Goal: Task Accomplishment & Management: Use online tool/utility

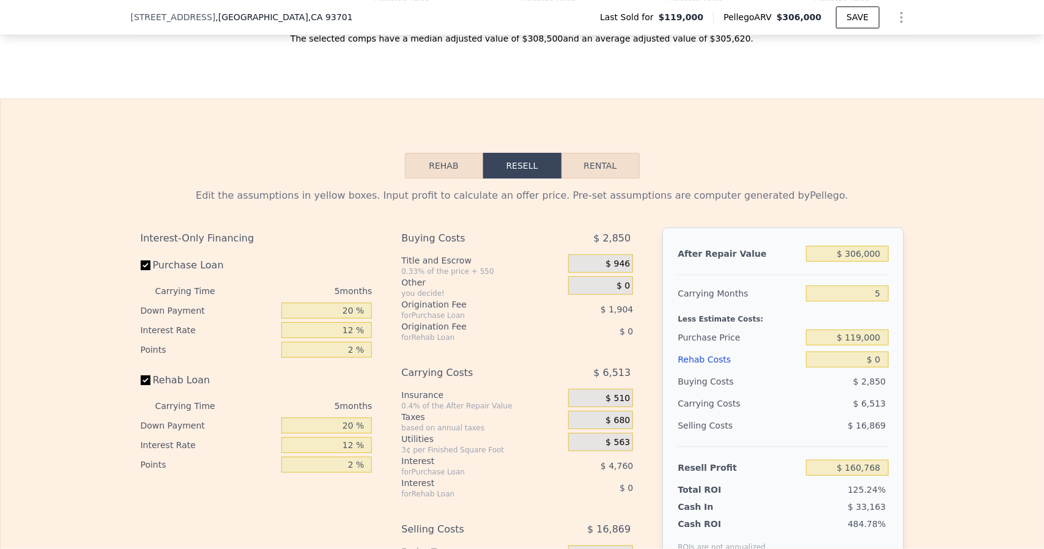
scroll to position [1769, 0]
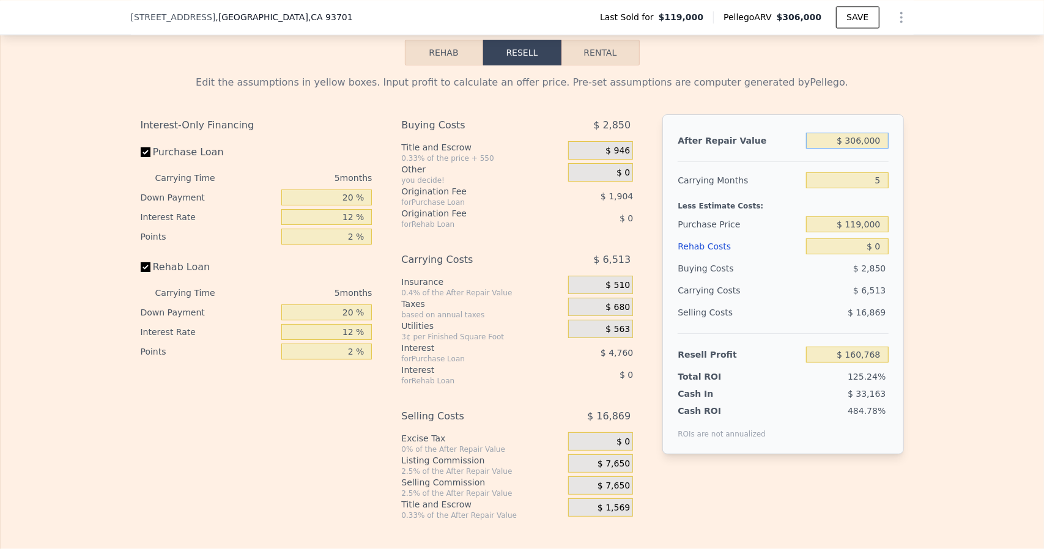
click at [883, 149] on input "$ 306,000" at bounding box center [847, 141] width 82 height 16
type input "$ 30,600"
type input "-$ 99,486"
type input "$ 3,060"
type input "-$ 125,512"
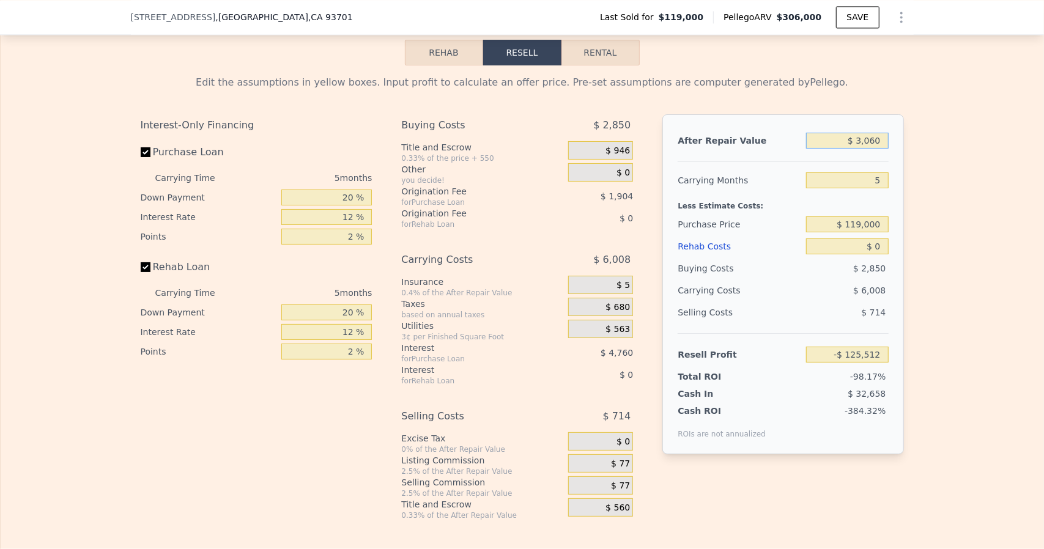
type input "$ 306"
type input "-$ 128,115"
type input "$ 30"
type input "-$ 128,375"
type input "$ 3"
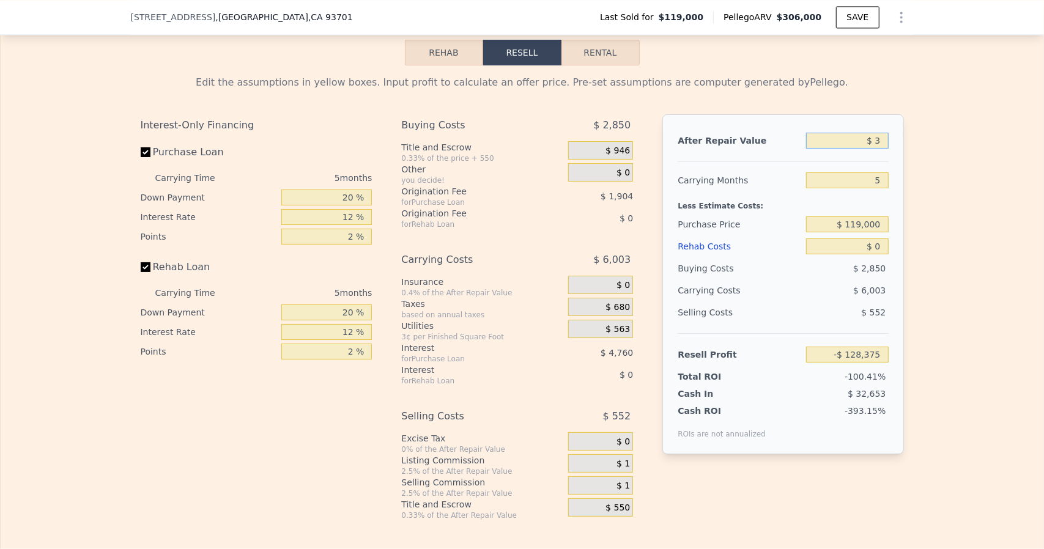
type input "-$ 128,400"
type input "$ 2"
type input "-$ 128,401"
type input "$ 28"
type input "-$ 128,377"
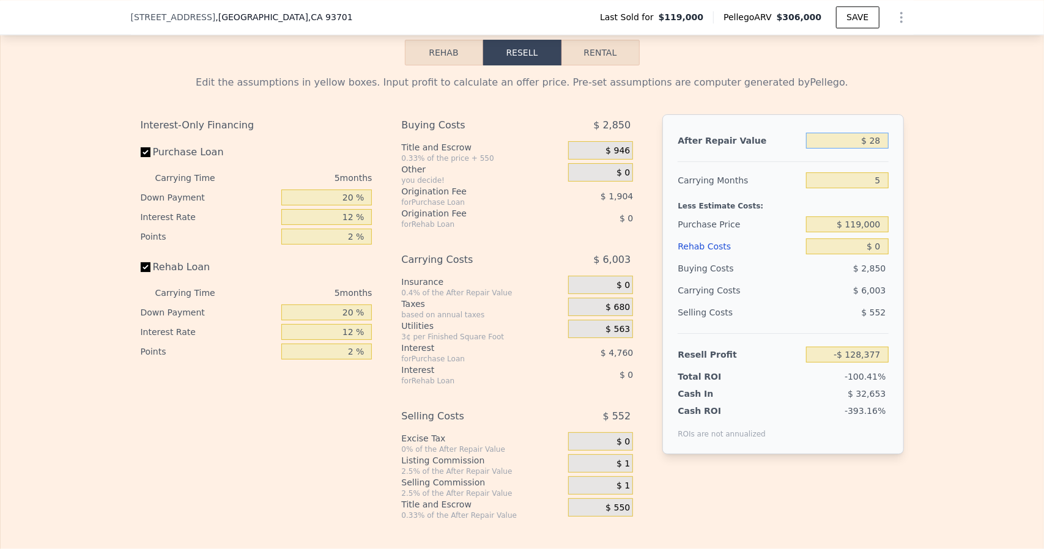
type input "$ 280"
type input "-$ 128,138"
type input "$ 2,800"
type input "-$ 125,757"
type input "$ 28,000"
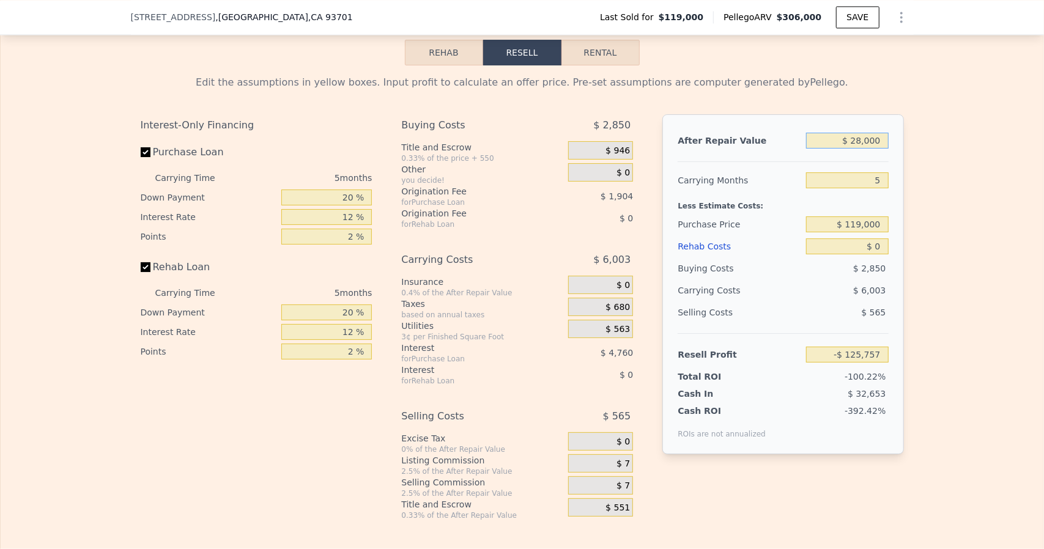
type input "-$ 101,943"
type input "$ 280,000"
type input "$ 136,198"
type input "$ 280,000"
type input "6"
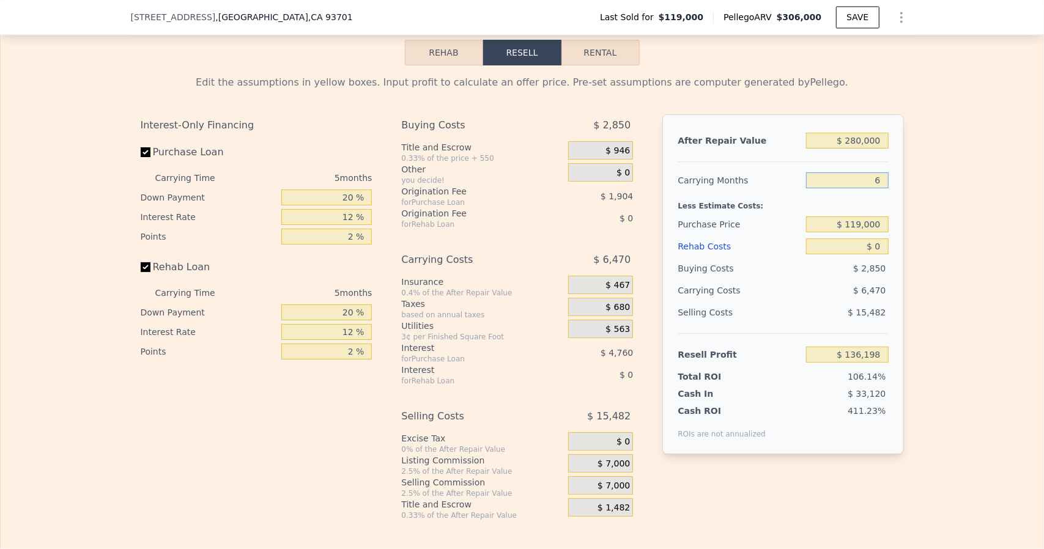
type input "$ 134,904"
type input "6"
type input "$ 160,000"
type input "$ 91,143"
type input "$ 6"
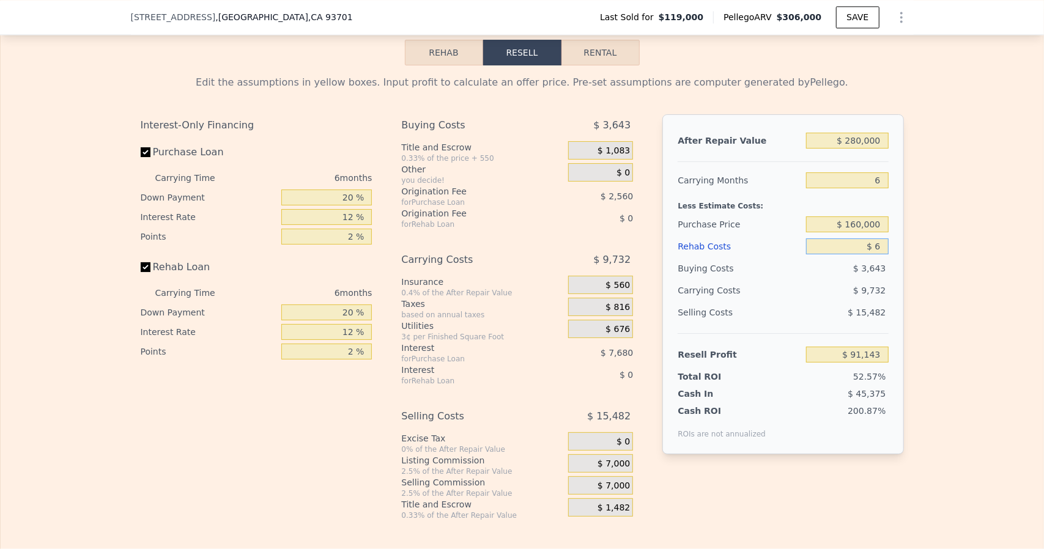
type input "$ 91,137"
type input "$ 65"
type input "$ 91,071"
type input "$ 650"
type input "$ 90,453"
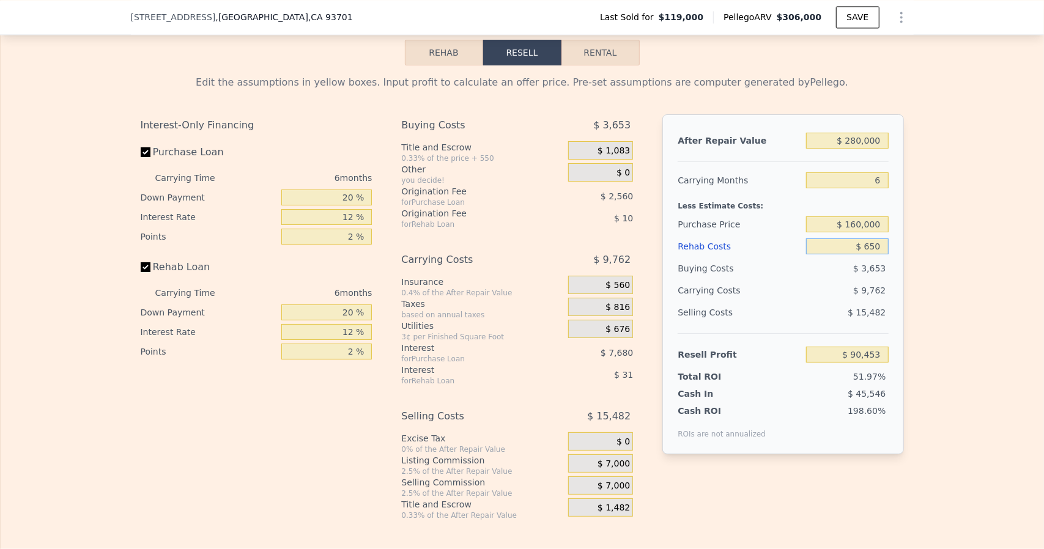
type input "$ 6,500"
type input "$ 84,227"
type input "$ 6"
type input "$ 91,137"
type input "$ 65"
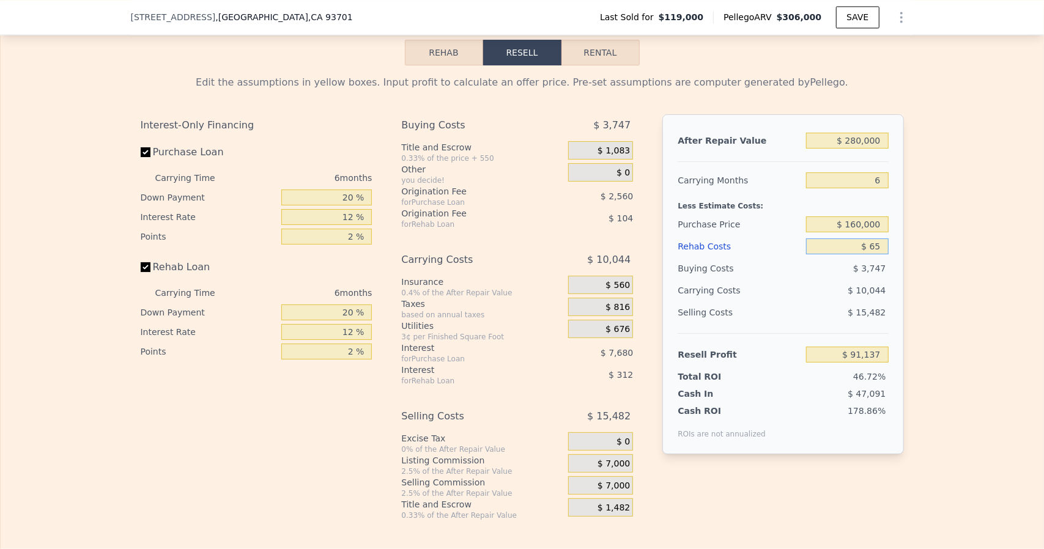
type input "$ 91,071"
type input "$ 650"
type input "$ 90,453"
type input "$ 6,500"
type input "$ 84,227"
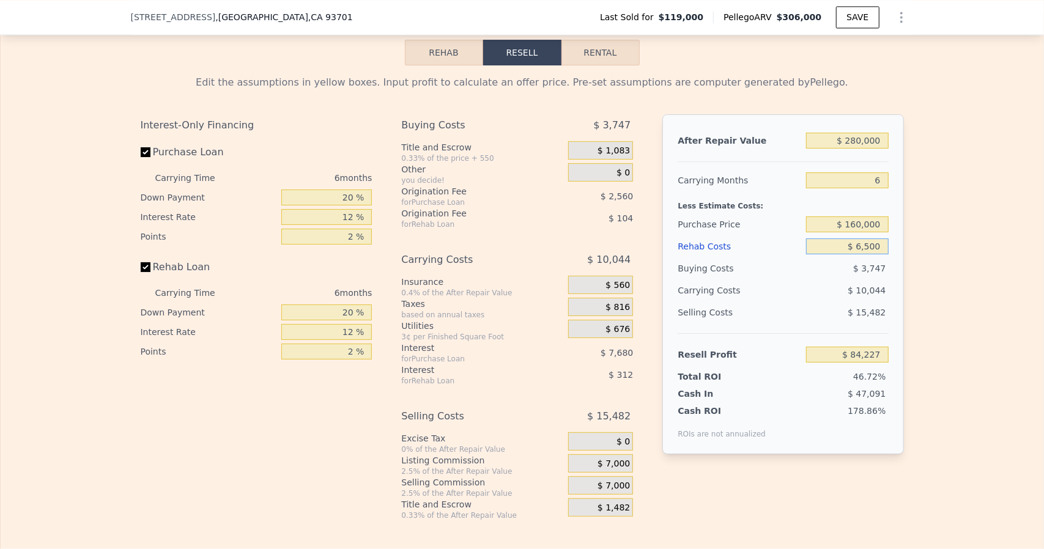
type input "$ 65,000"
type input "$ 21,983"
type input "$ 65,000"
click at [352, 205] on input "20 %" at bounding box center [326, 198] width 91 height 16
type input "2 %"
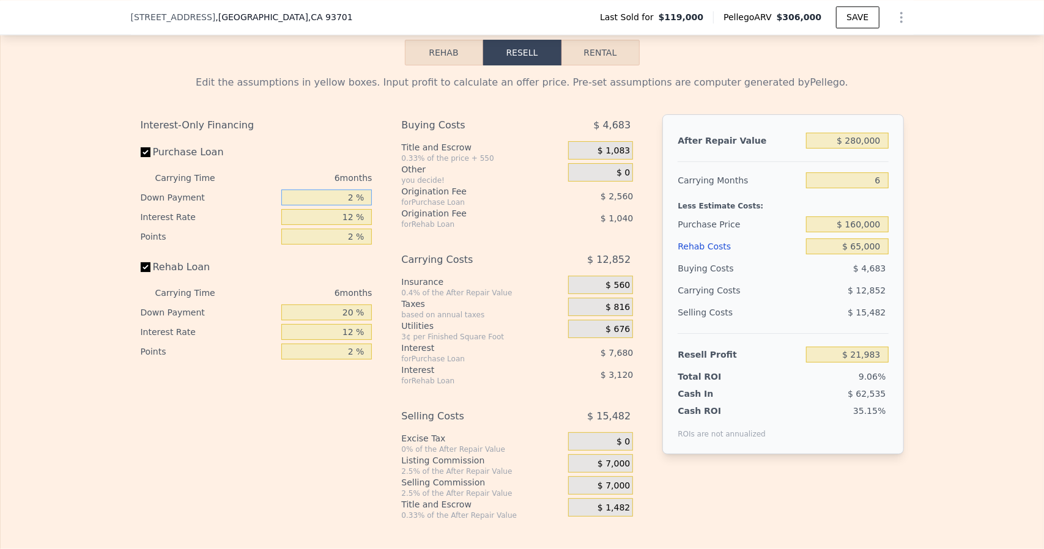
type input "$ 19,679"
type input "1 %"
type input "$ 19,551"
type input "10 %"
type input "$ 20,703"
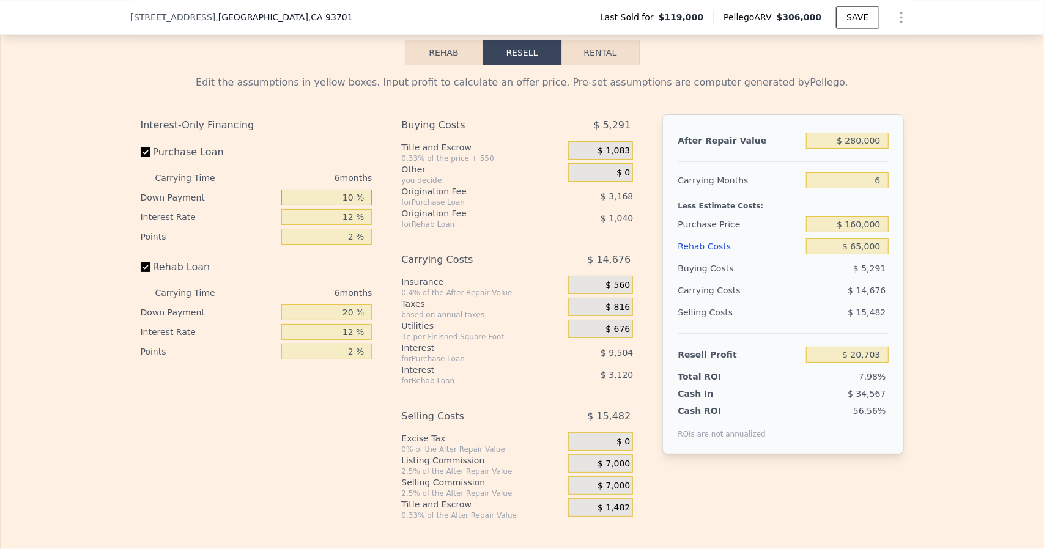
type input "10 %"
type input "8 %"
type input "$ 23,583"
type input "8.9 %"
type input "$ 22,935"
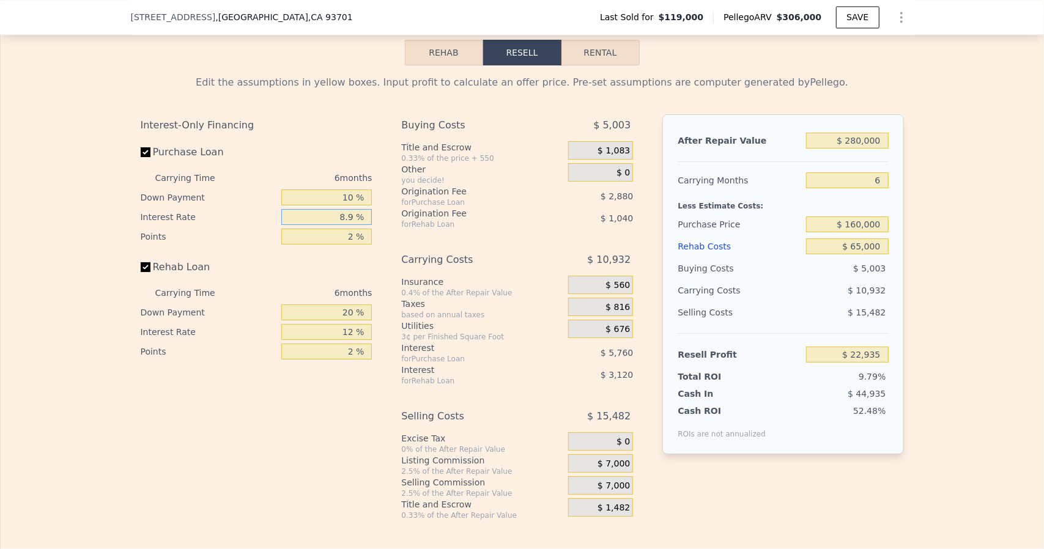
type input "8.95 %"
type input "$ 22,899"
type input "8.95 %"
type input "1 %"
type input "$ 24,339"
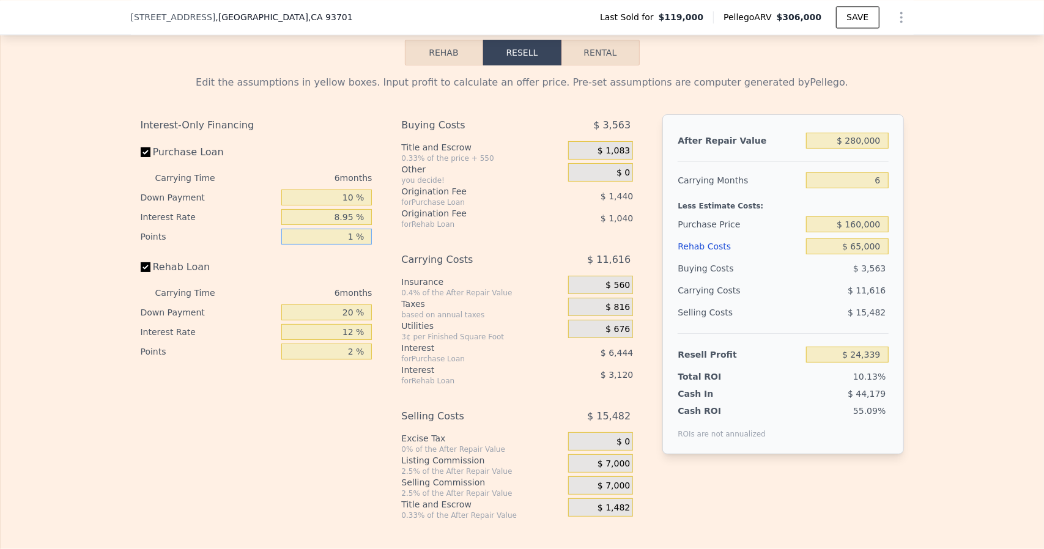
type input "1 %"
type input "0 %"
type input "$ 23,299"
type input "0 %"
type input "8 %"
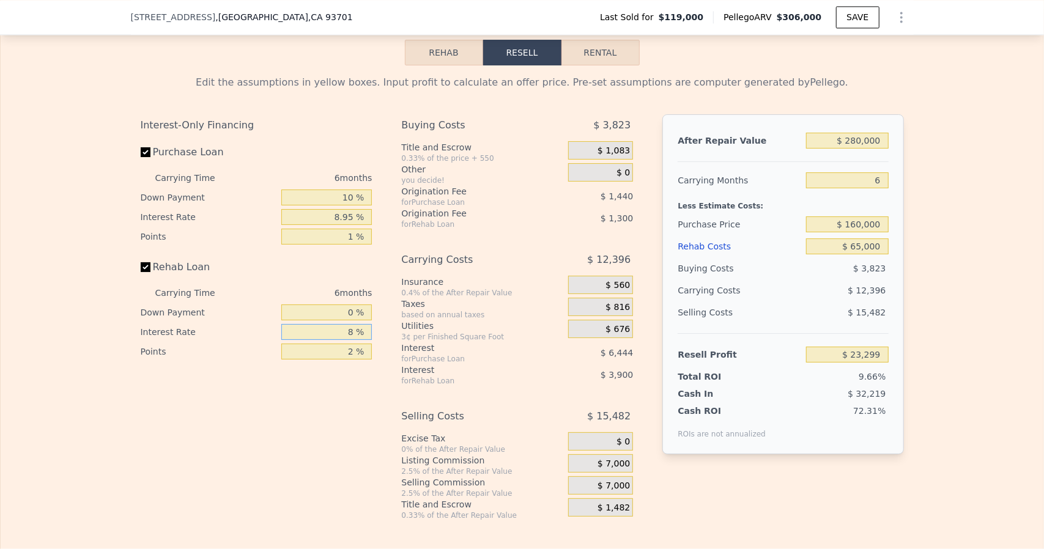
type input "$ 24,601"
type input "8.9 %"
type input "$ 24,307"
type input "8.95 %"
type input "$ 24,289"
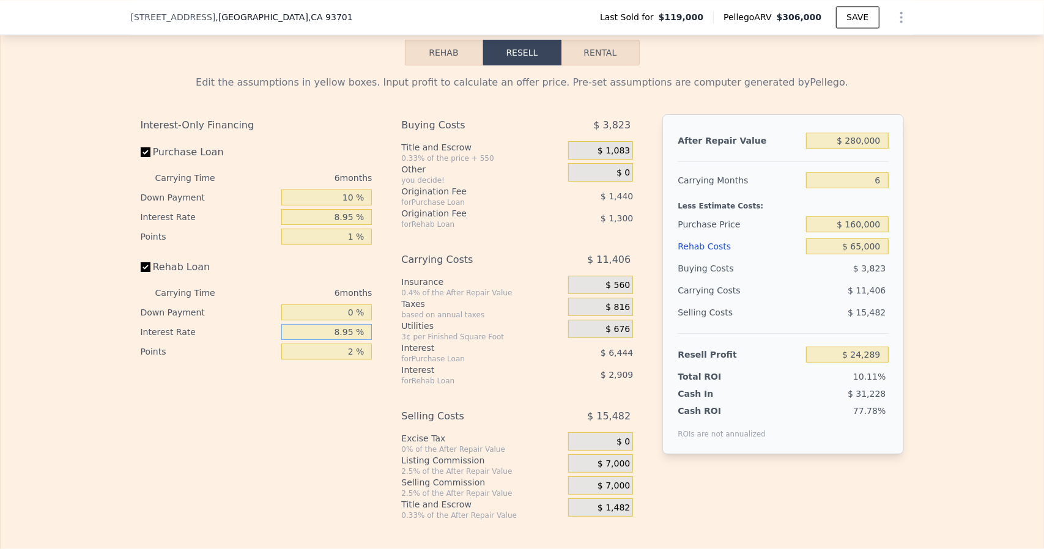
type input "8.95 %"
type input "1 %"
type input "$ 24,939"
type input "1 %"
click at [591, 160] on div "$ 1,083" at bounding box center [600, 150] width 65 height 18
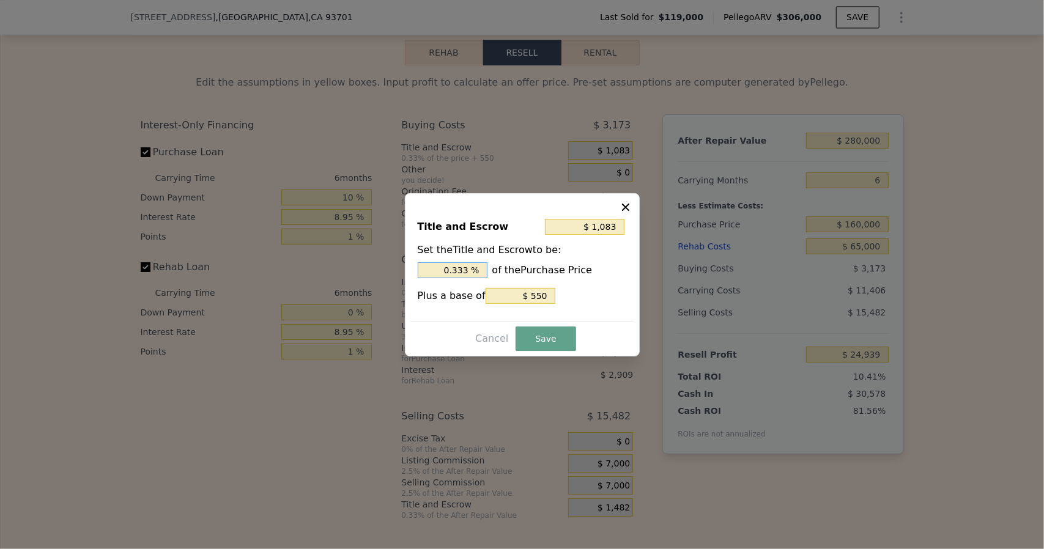
click at [473, 275] on input "0.333 %" at bounding box center [453, 270] width 70 height 16
type input "$ 1,078"
type input "0.33 %"
type input "$ 1,030"
type input "0.3 %"
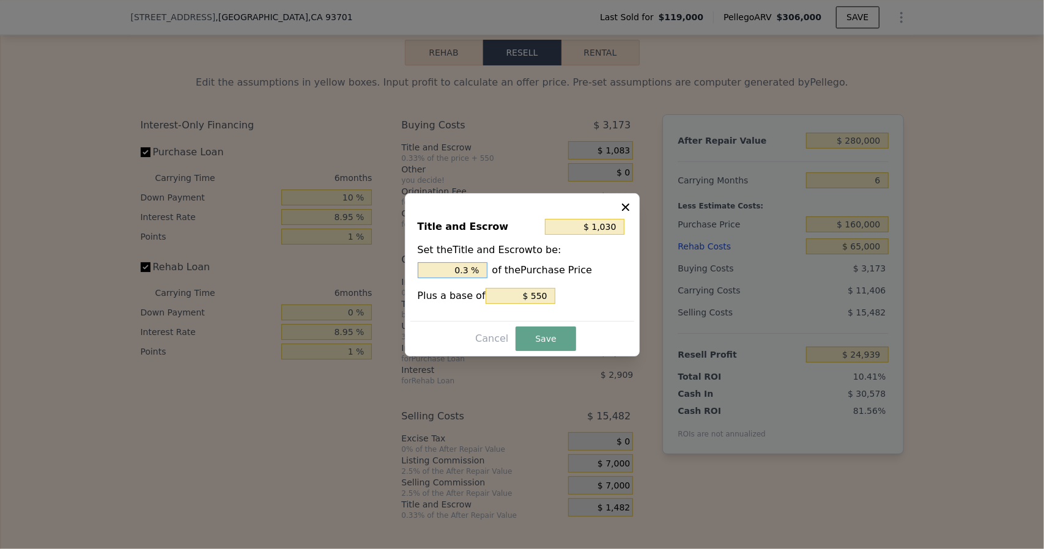
type input "$ 550"
type input "0 %"
type input "$ 2,150"
type input "1. %"
type input "$ 3,430"
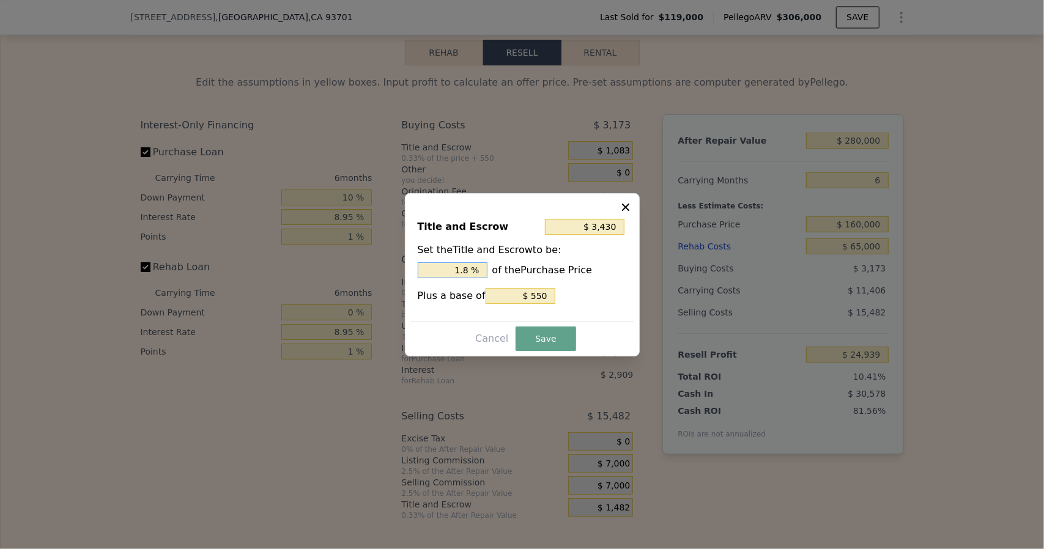
type input "1.8 %"
type input "$ 2,881"
type input "$ 1"
type input "$ 2,895"
type input "$ 15"
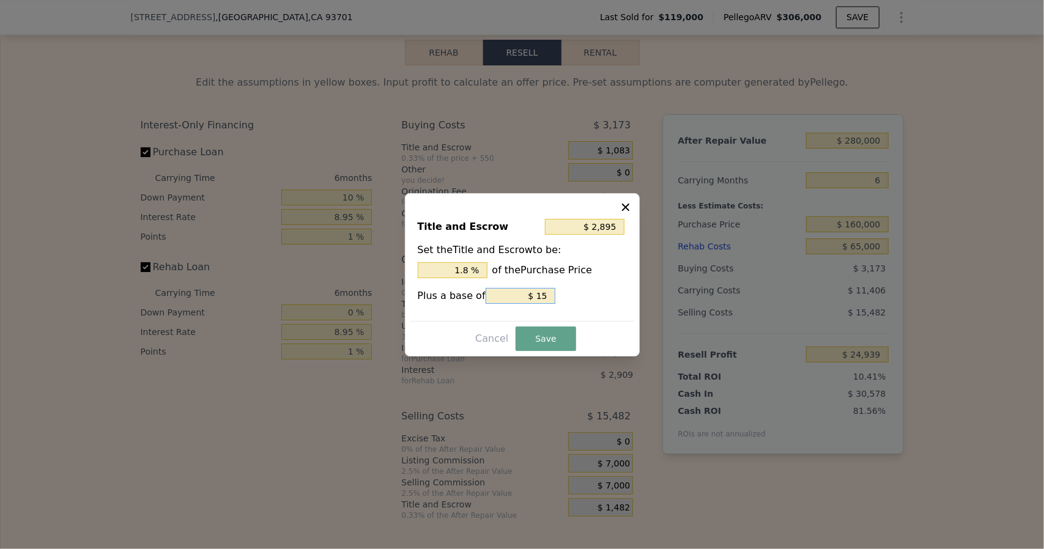
type input "$ 3,030"
type input "$ 150"
type input "$ 4,380"
type input "$ 1,500"
click at [540, 335] on button "Save" at bounding box center [546, 339] width 60 height 24
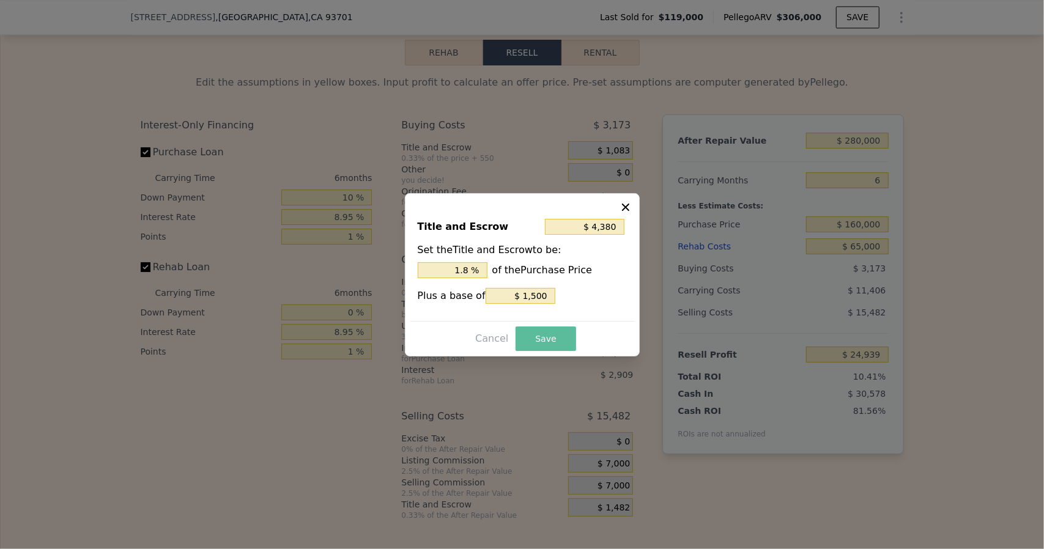
type input "$ 21,642"
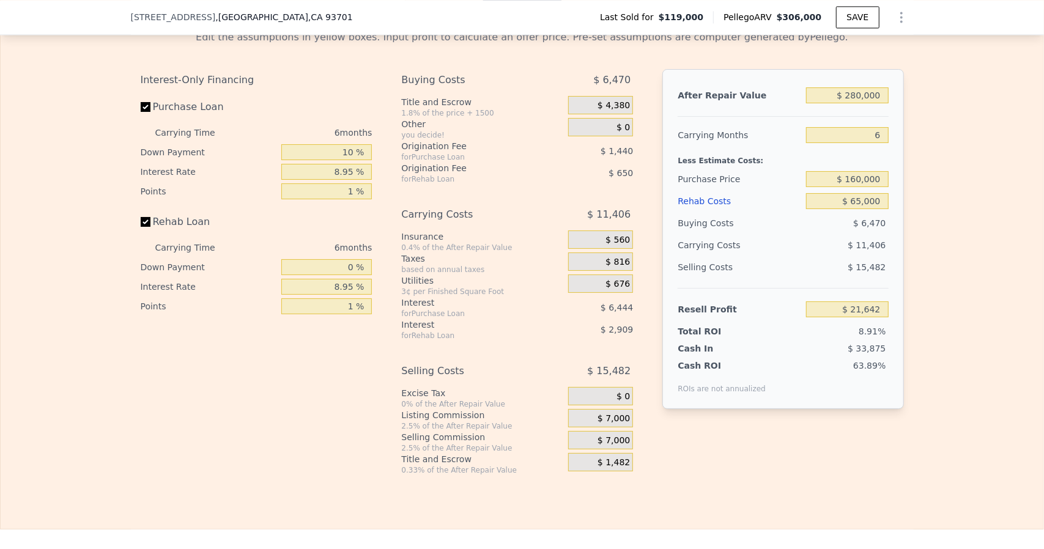
scroll to position [1830, 0]
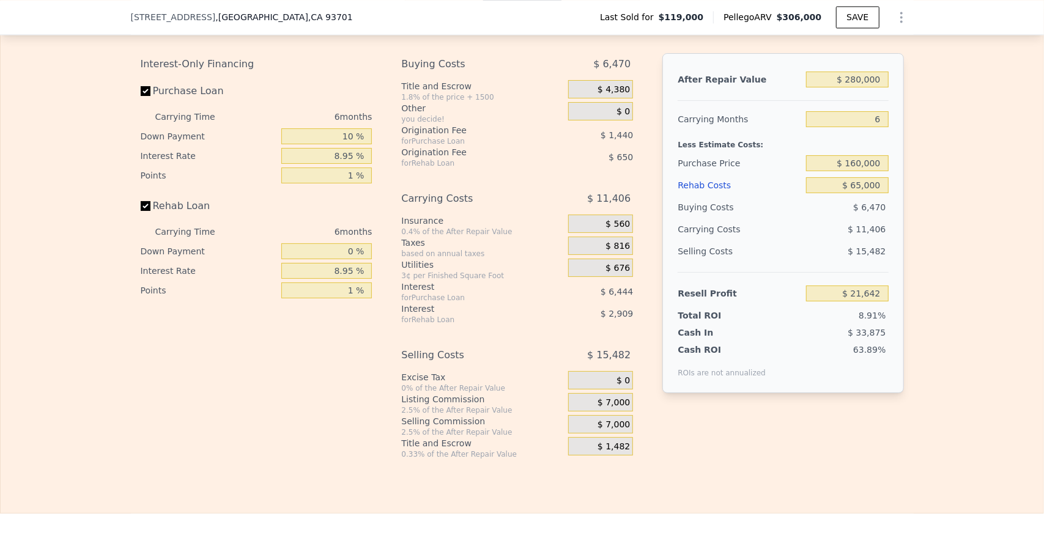
click at [602, 231] on div "$ 560" at bounding box center [600, 224] width 65 height 18
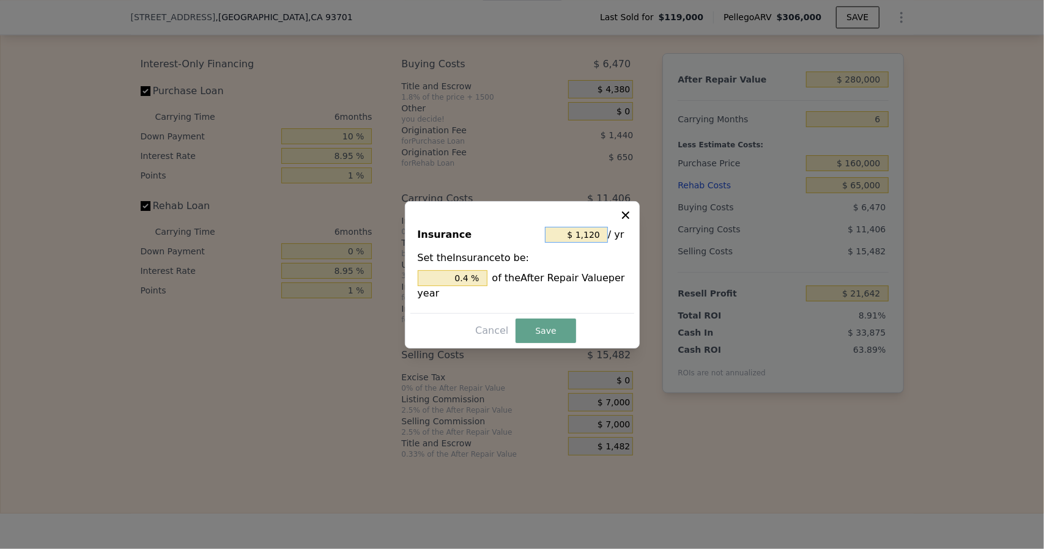
click at [602, 235] on input "$ 1,120" at bounding box center [576, 235] width 63 height 16
type input "$ 112"
type input "0.04 %"
type input "$ 11"
type input "0.004 %"
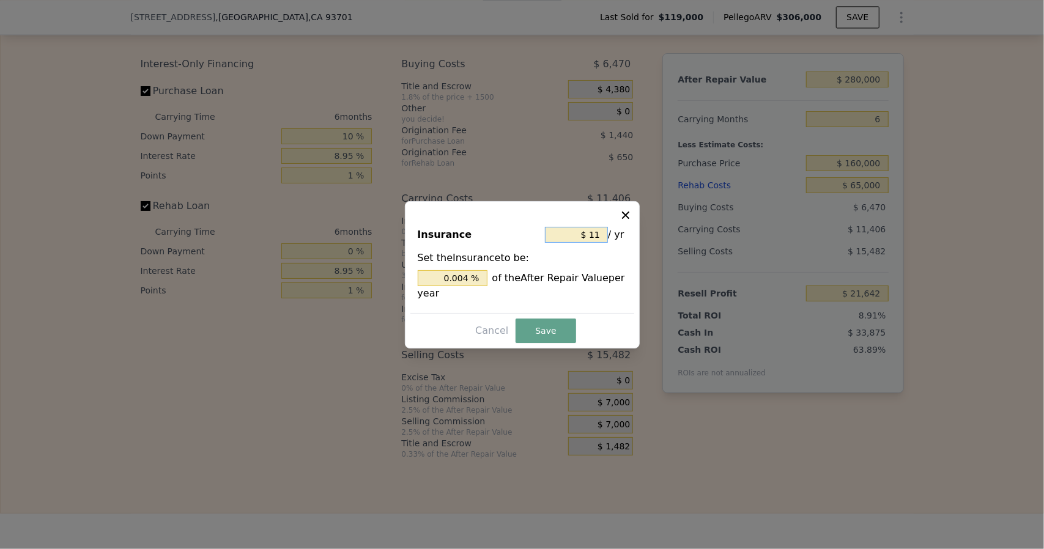
type input "$ 1"
type input "0.000 %"
type input "$ 6"
type input "0.002 %"
type input "$ 3"
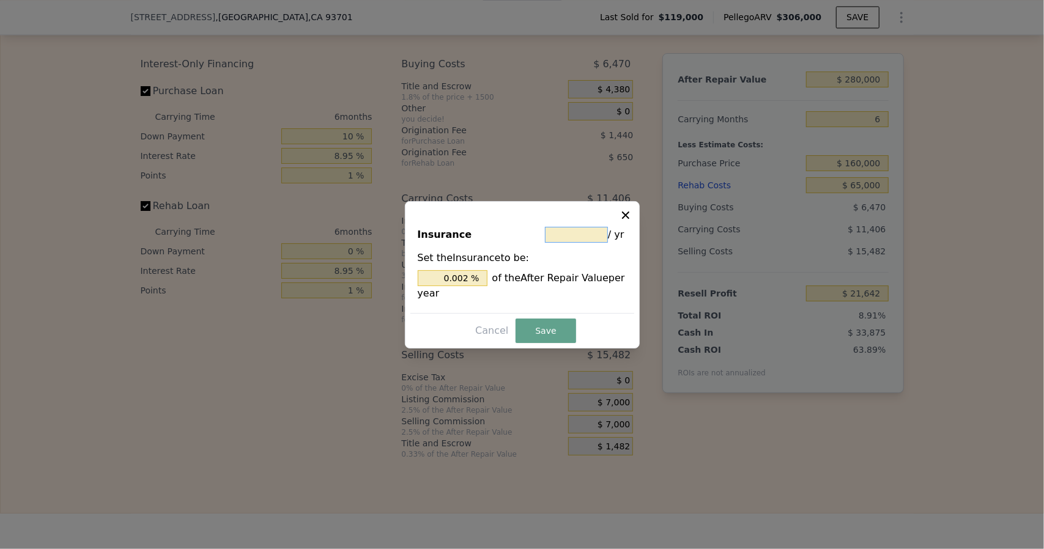
type input "0.001 %"
type input "$ 36"
type input "0.013 %"
type input "$ 360"
type input "0.129 %"
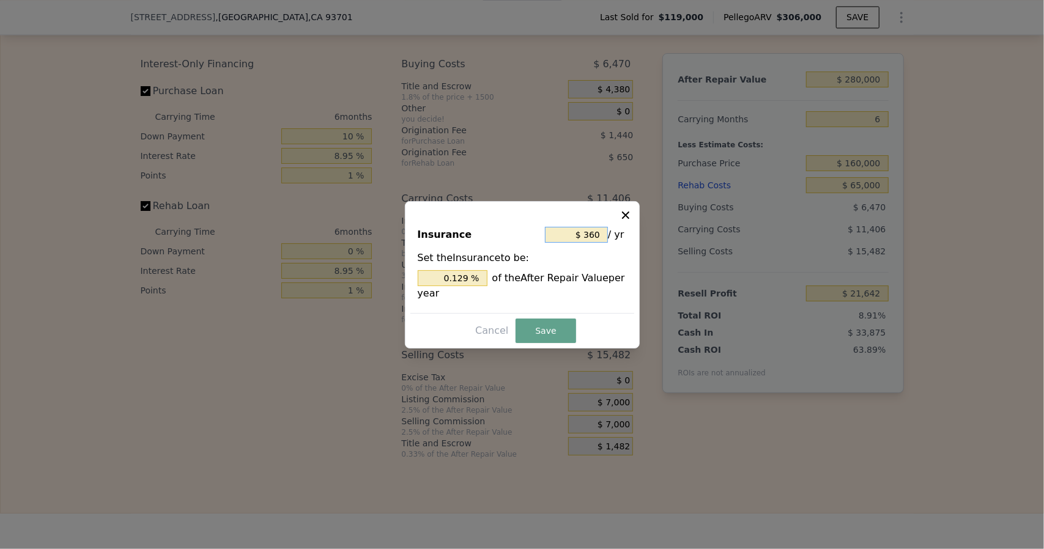
type input "$ 3,600"
type input "1.286 %"
type input "$ 3,600"
click at [550, 335] on button "Save" at bounding box center [546, 331] width 60 height 24
type input "$ 20,402"
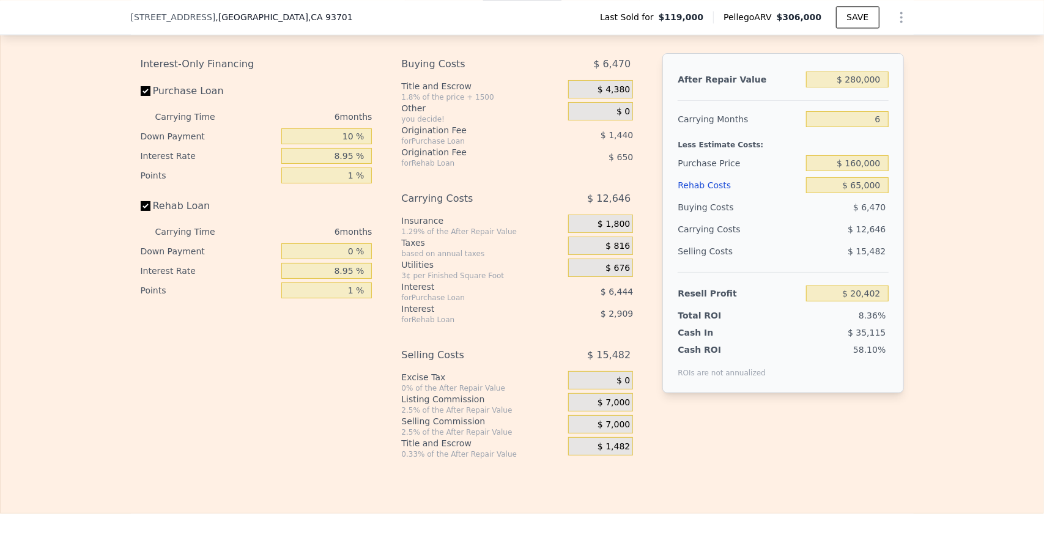
click at [613, 252] on span "$ 816" at bounding box center [617, 246] width 24 height 11
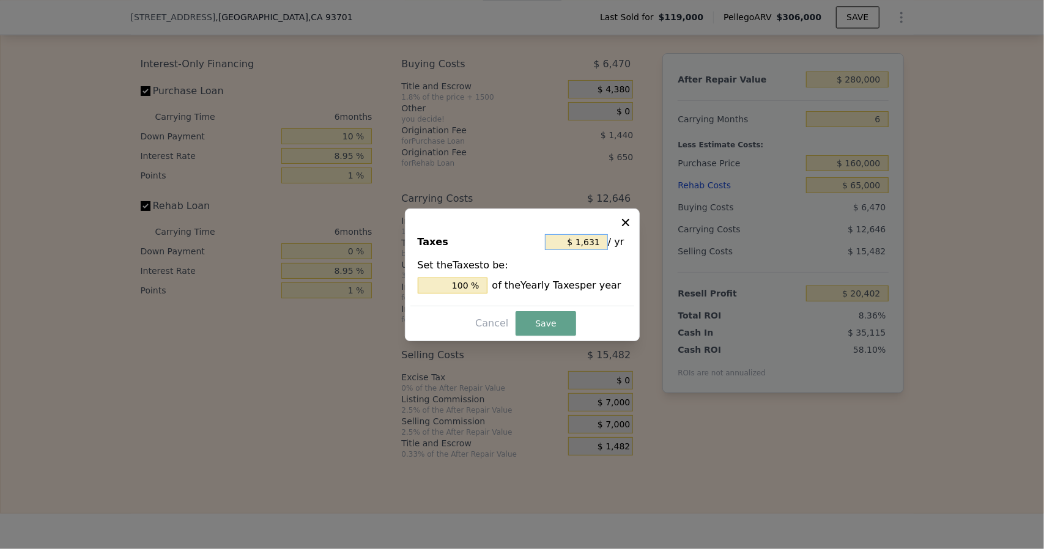
click at [602, 243] on input "$ 1,631" at bounding box center [576, 242] width 63 height 16
type input "$ 163"
type input "9.994 %"
type input "$ 16"
type input "0.981 %"
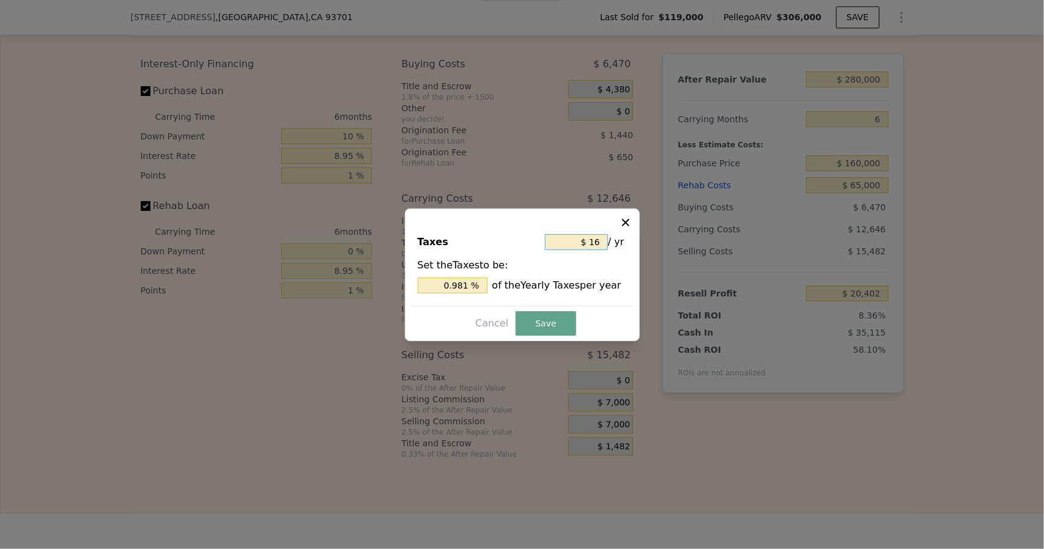
type input "$ 1"
type input "0.061 %"
type input "$ 3"
type input "0.184 %"
type input "$ 36"
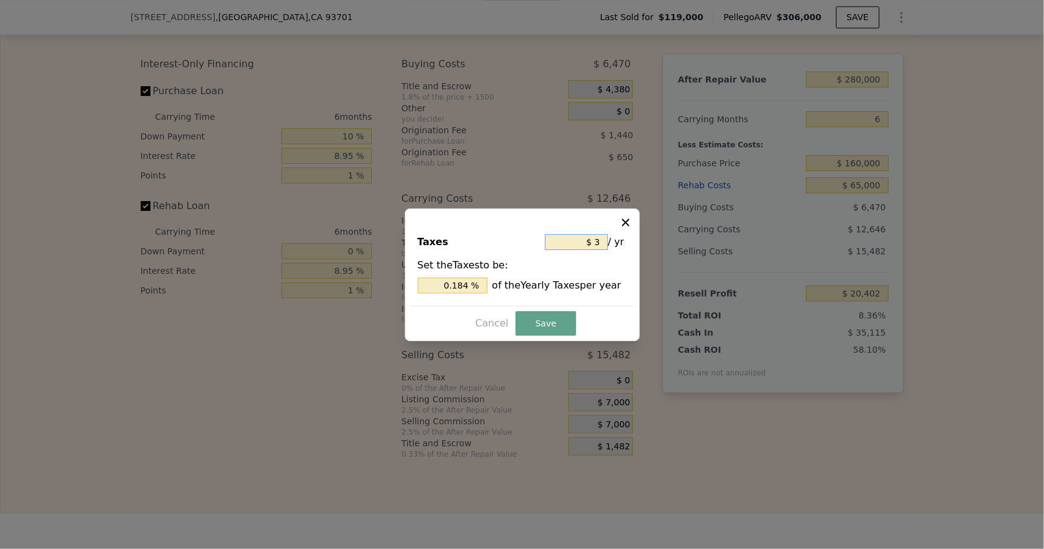
type input "2.207 %"
type input "$ 360"
type input "22.072 %"
type input "$ 3,600"
type input "220.723 %"
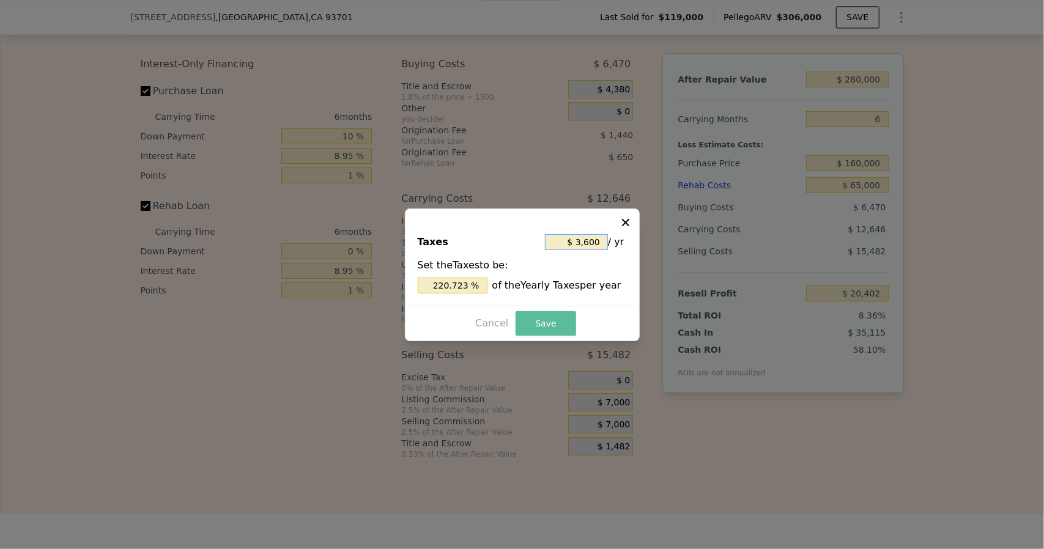
type input "$ 3,600"
click at [548, 320] on button "Save" at bounding box center [546, 323] width 60 height 24
type input "$ 19,418"
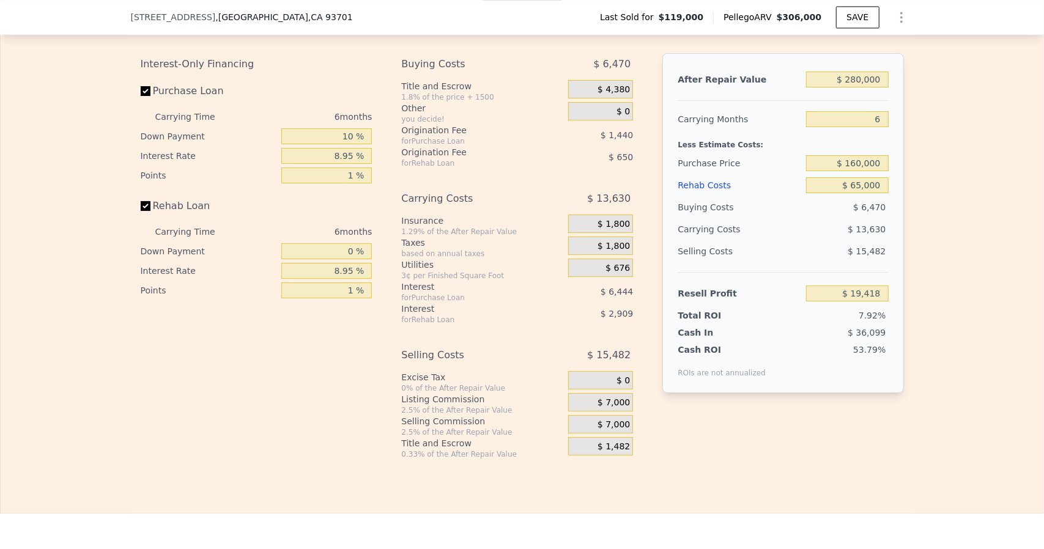
click at [577, 412] on div "$ 7,000" at bounding box center [600, 402] width 65 height 18
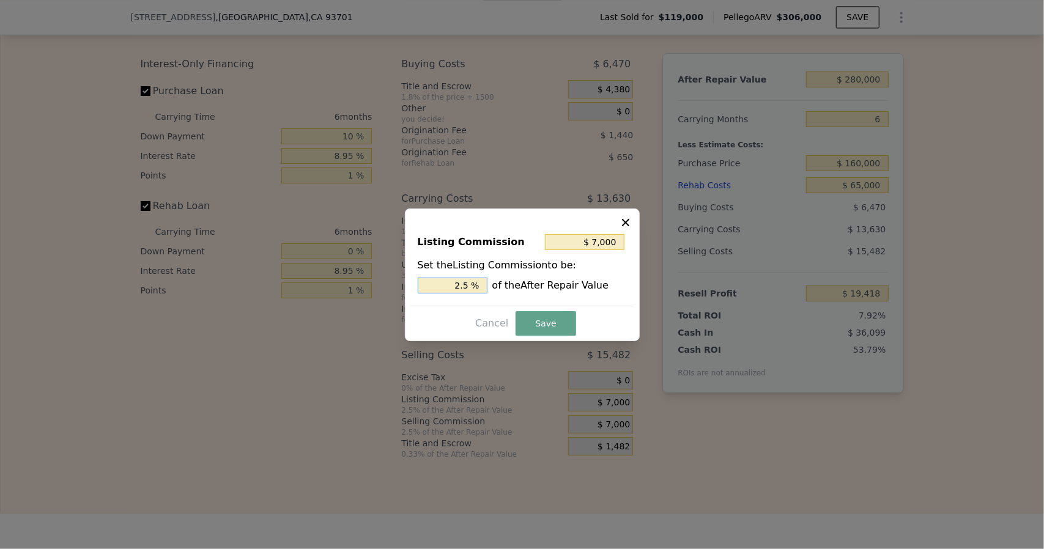
click at [470, 281] on input "2.5 %" at bounding box center [453, 286] width 70 height 16
type input "$ 1,400"
type input ".5 %"
type input "$ 4,200"
type input "1.5 %"
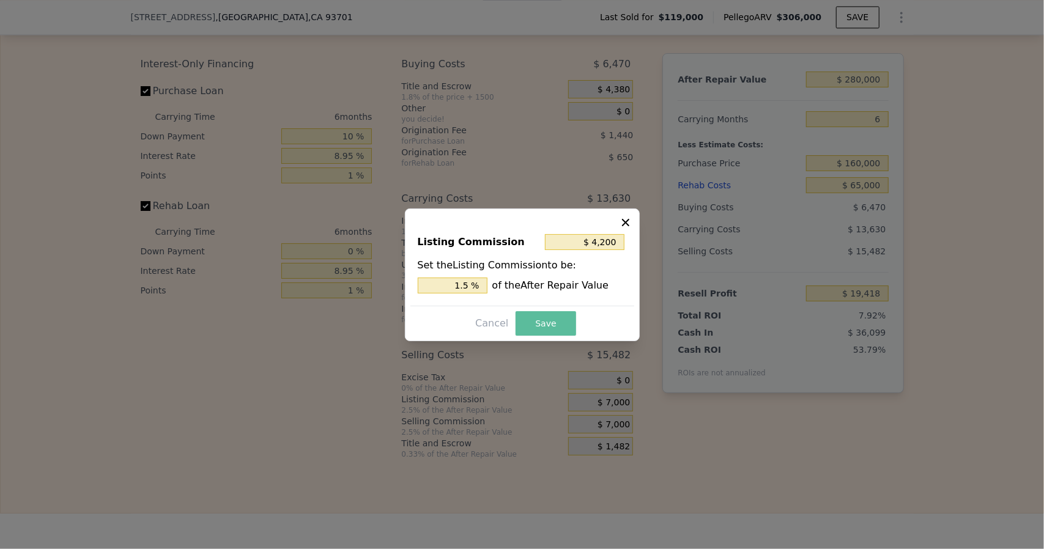
click at [539, 320] on button "Save" at bounding box center [546, 323] width 60 height 24
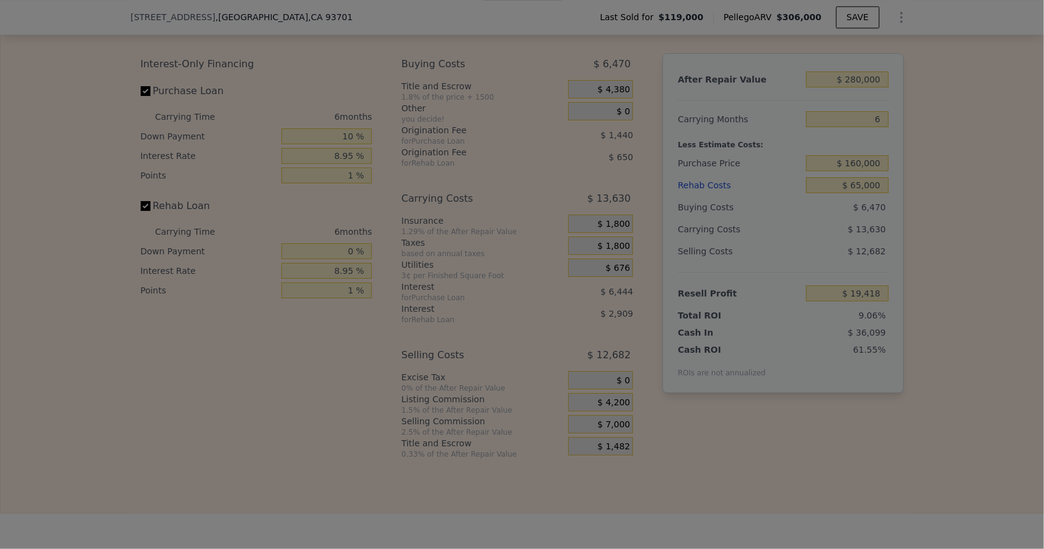
type input "$ 22,218"
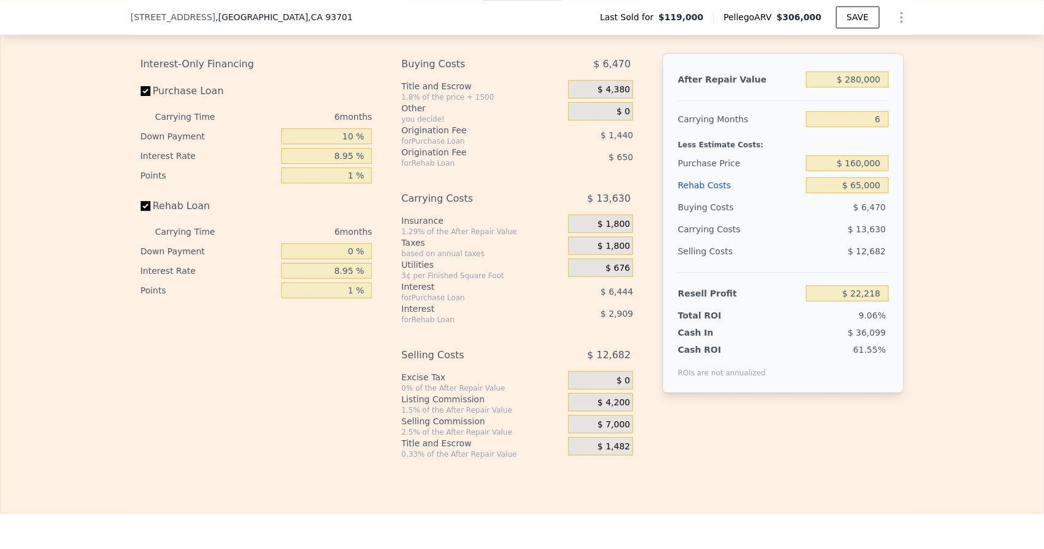
click at [602, 431] on span "$ 7,000" at bounding box center [613, 425] width 32 height 11
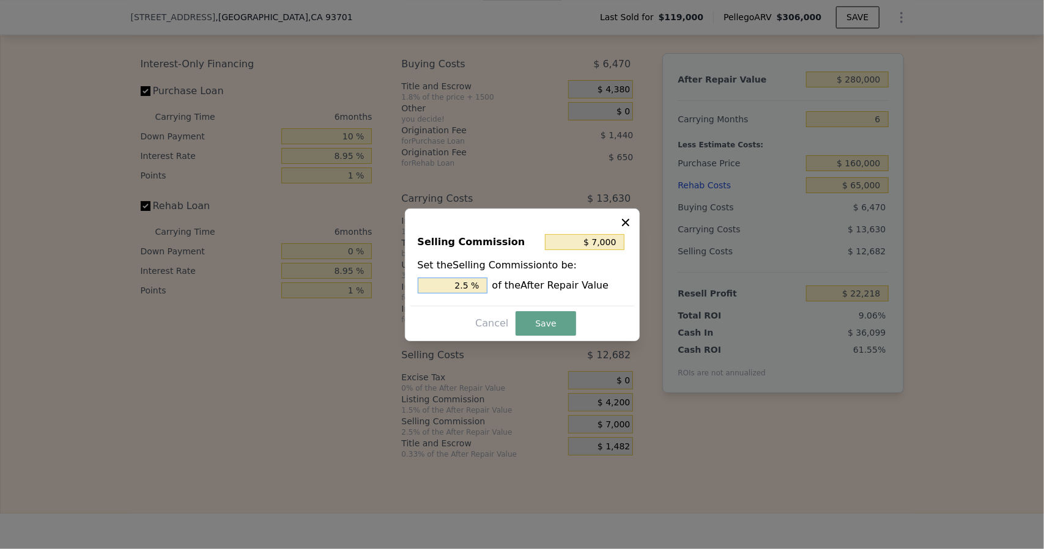
click at [473, 280] on input "2.5 %" at bounding box center [453, 286] width 70 height 16
type input "$ 5,600"
type input "2. %"
type input "$ 6,160"
type input "2.2 %"
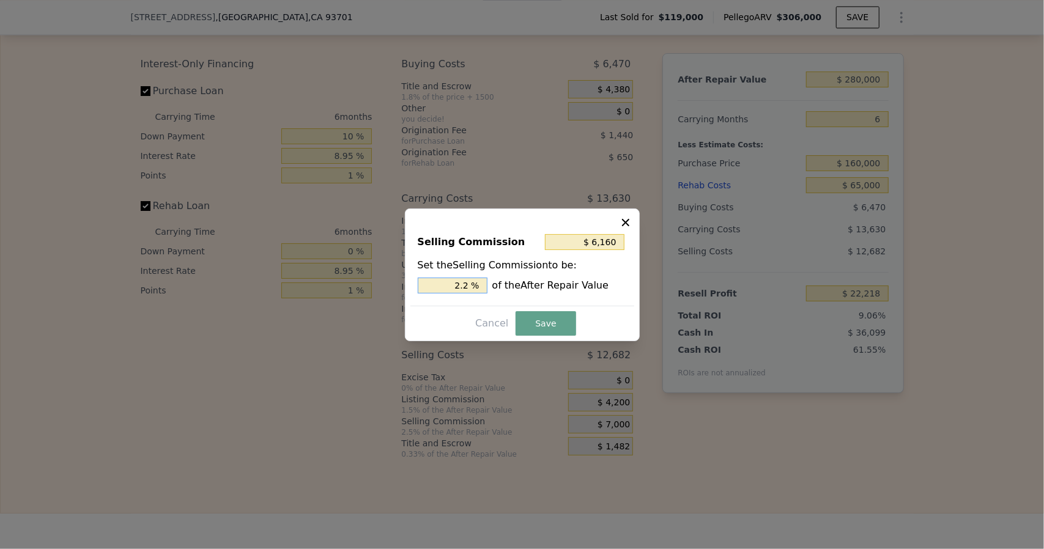
type input "$ 6,300"
type input "2.25 %"
click at [520, 323] on button "Save" at bounding box center [546, 323] width 60 height 24
type input "$ 22,918"
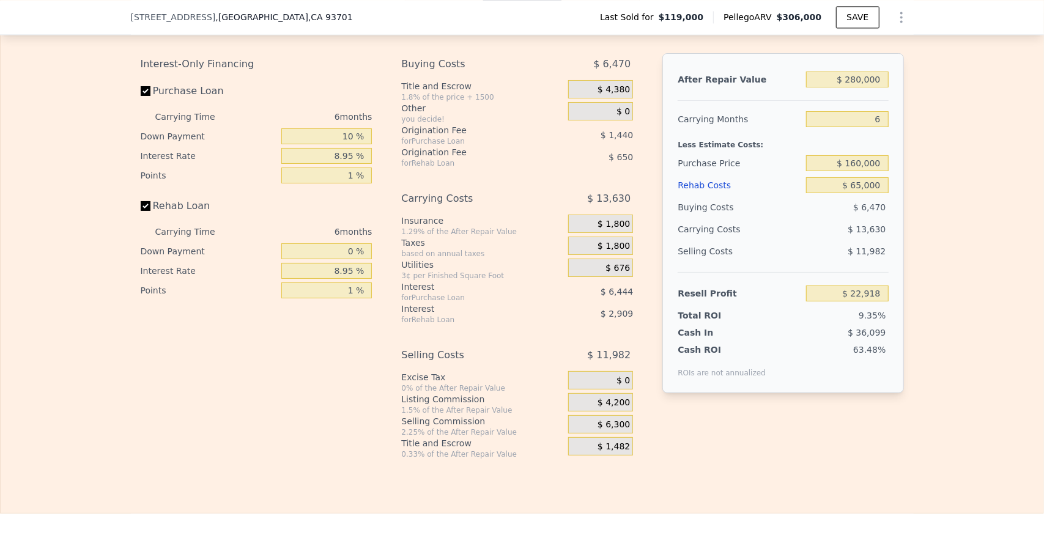
click at [605, 453] on span "$ 1,482" at bounding box center [613, 447] width 32 height 11
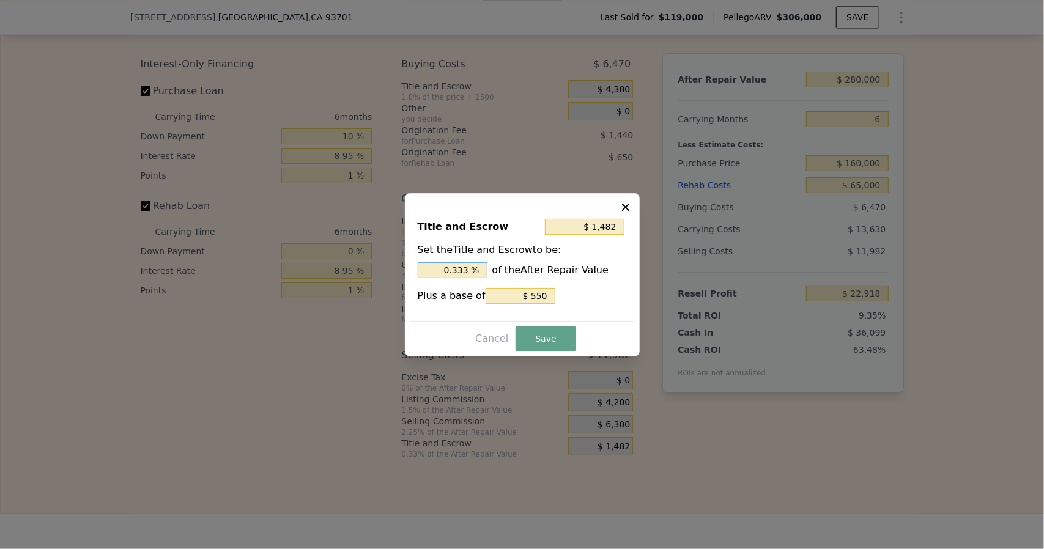
click at [472, 271] on input "0.333 %" at bounding box center [453, 270] width 70 height 16
type input "$ 1,474"
type input "0.33 %"
type input "$ 1,390"
type input "0.3 %"
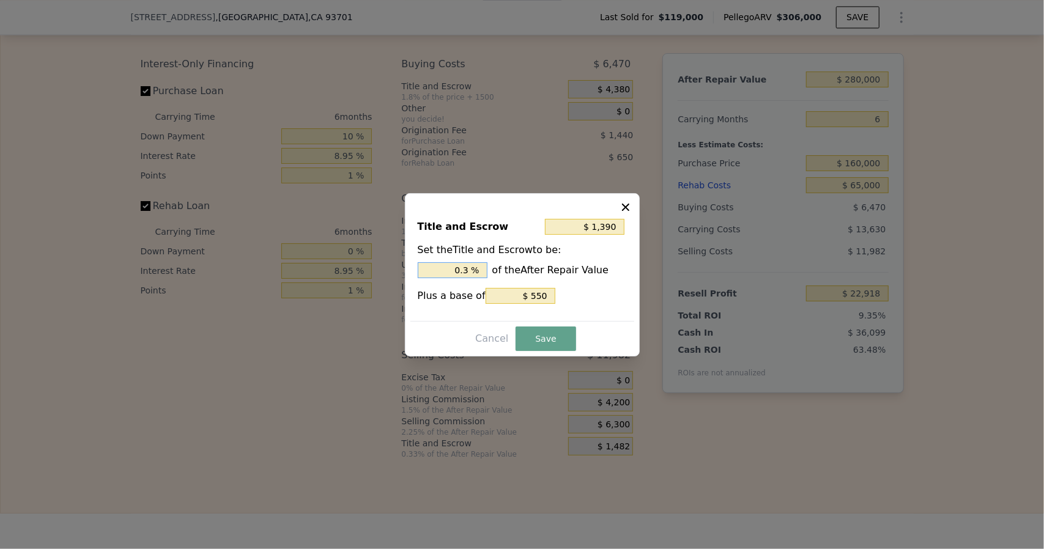
type input "$ 550"
type input "0. %"
type input "$ 2,510"
type input "0.7 %"
click at [552, 338] on button "Save" at bounding box center [546, 339] width 60 height 24
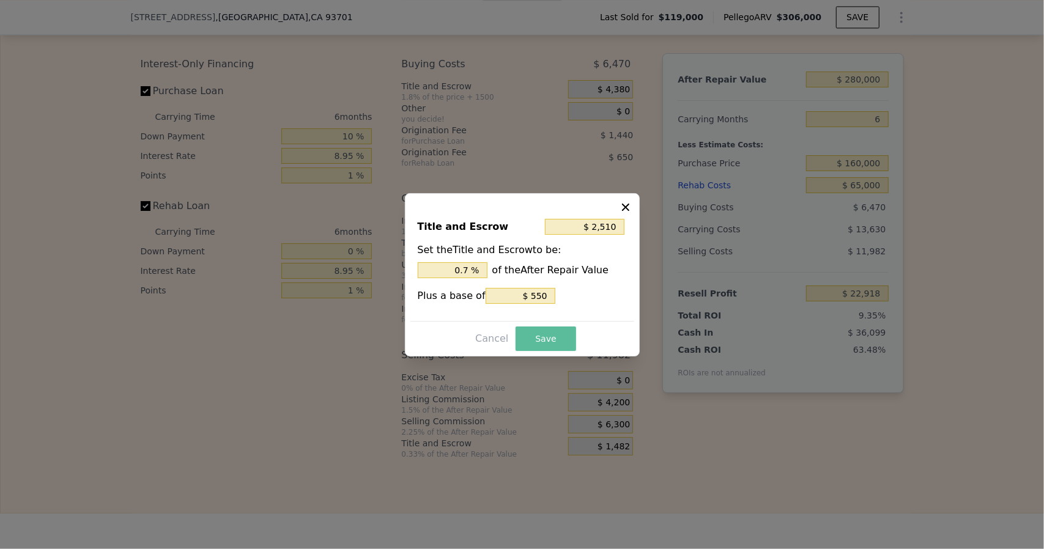
type input "$ 21,890"
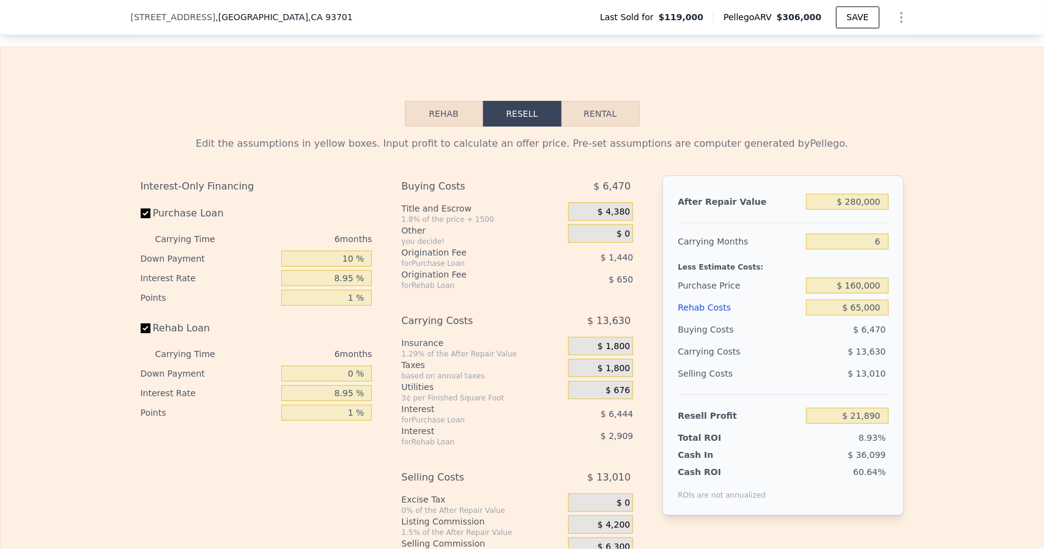
scroll to position [1769, 0]
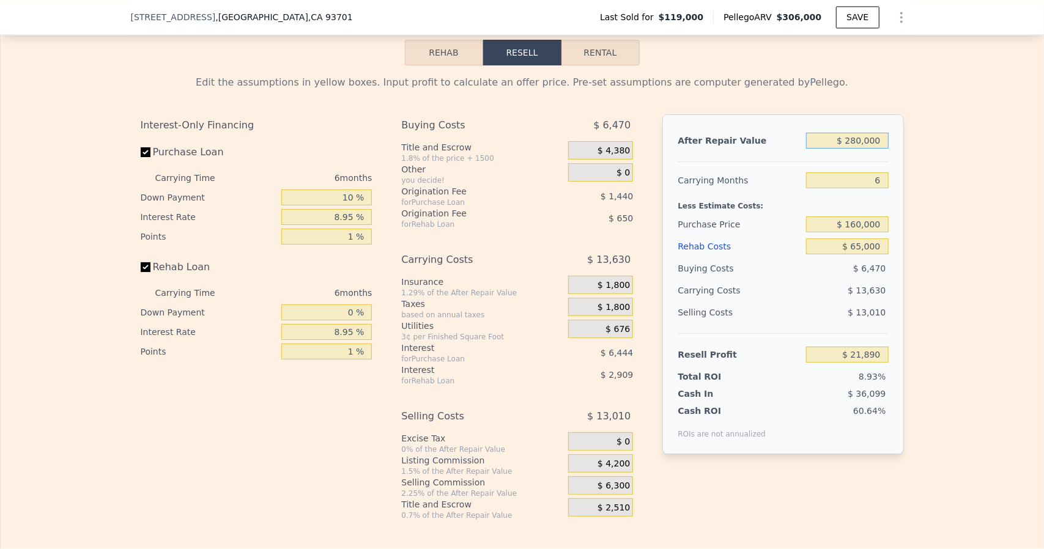
click at [857, 149] on input "$ 280,000" at bounding box center [847, 141] width 82 height 16
click at [865, 251] on div "$ 65,000" at bounding box center [847, 246] width 82 height 22
drag, startPoint x: 856, startPoint y: 234, endPoint x: 865, endPoint y: 248, distance: 16.3
click at [856, 232] on input "$ 160,000" at bounding box center [847, 224] width 82 height 16
type input "$ 145,000"
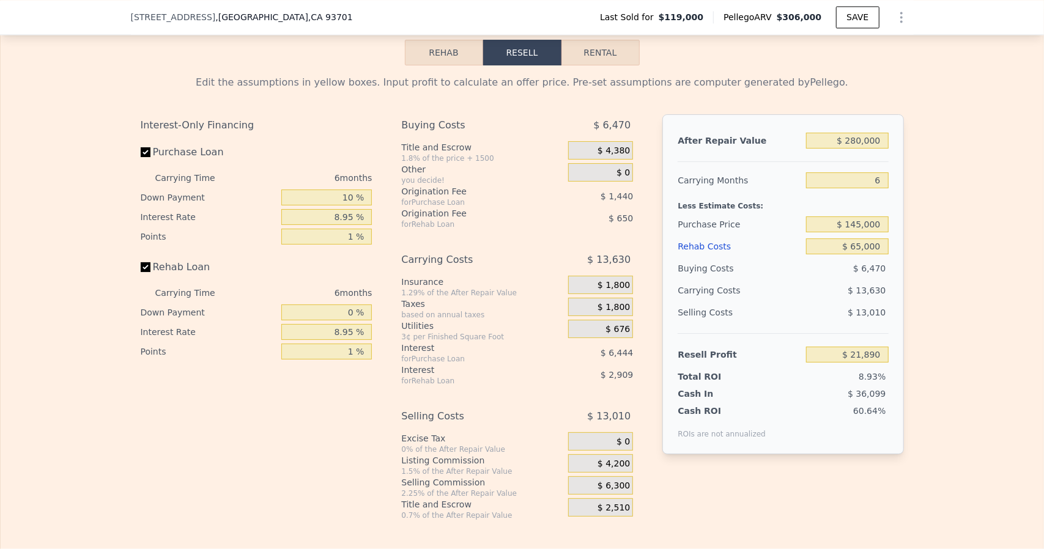
type input "$ 37,901"
click at [963, 291] on div "Edit the assumptions in yellow boxes. Input profit to calculate an offer price.…" at bounding box center [522, 292] width 1043 height 455
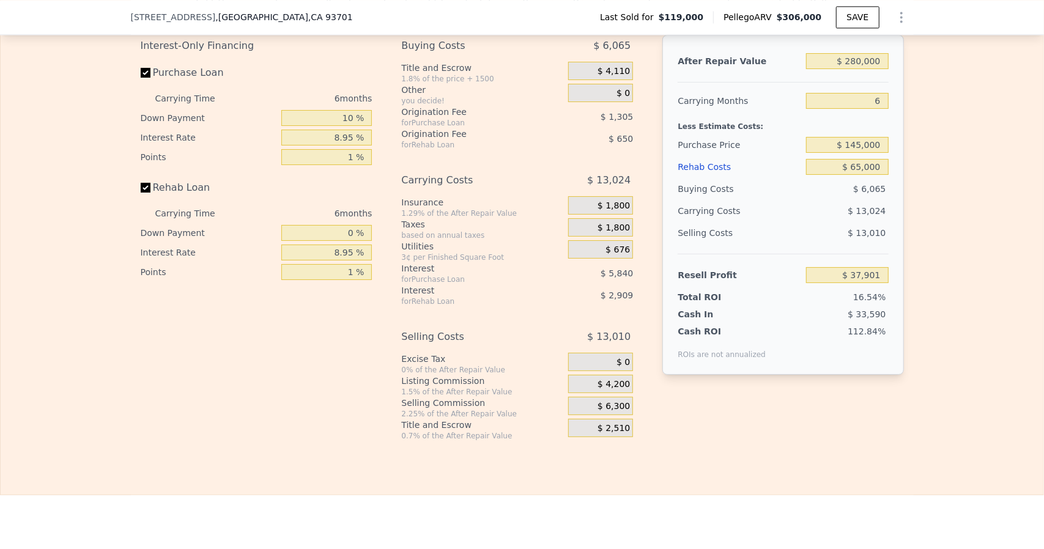
scroll to position [1830, 0]
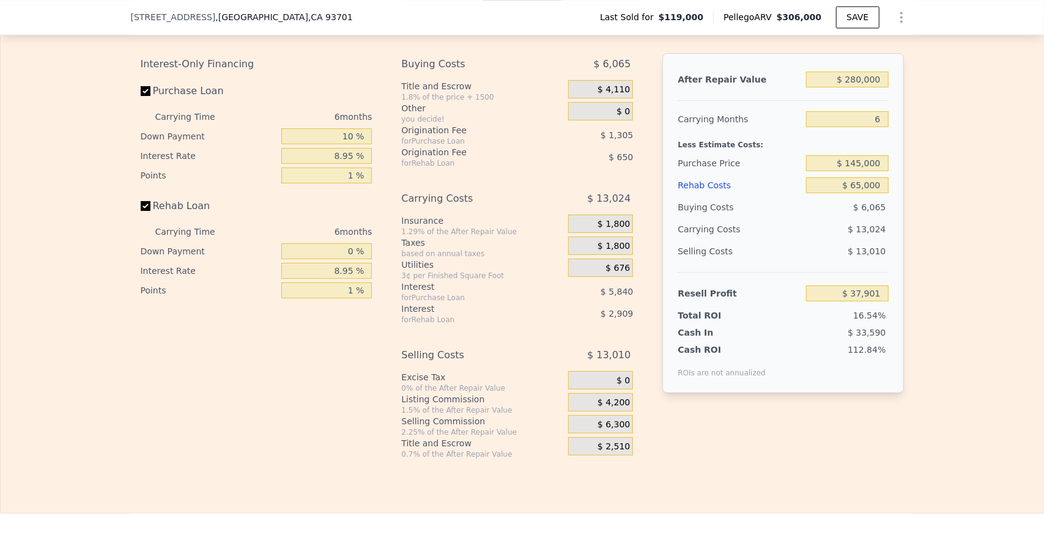
type input "$ 306,000"
type input "5"
type input "$ 0"
type input "$ 160,768"
click at [790, 192] on div "Rehab Costs" at bounding box center [740, 185] width 124 height 22
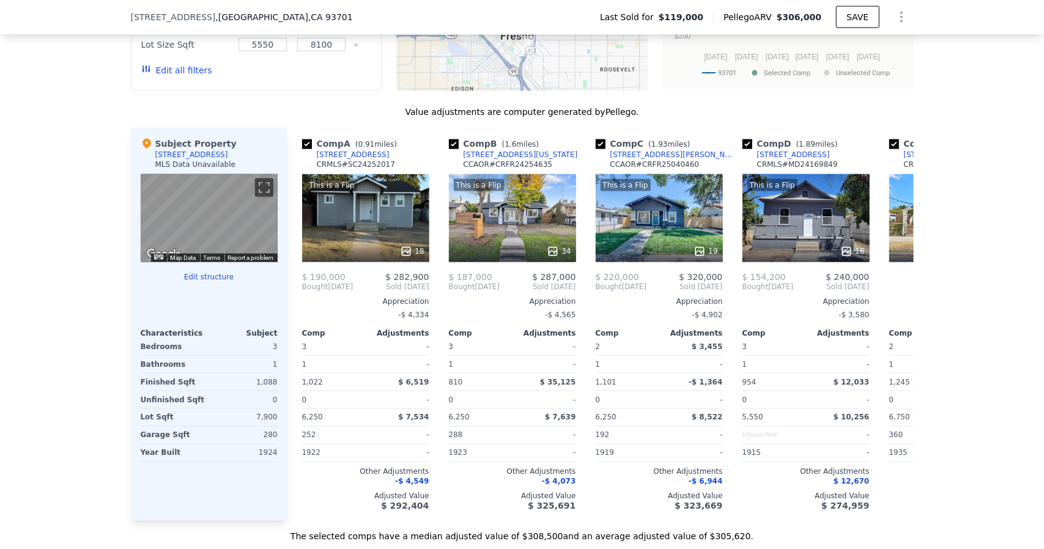
scroll to position [851, 0]
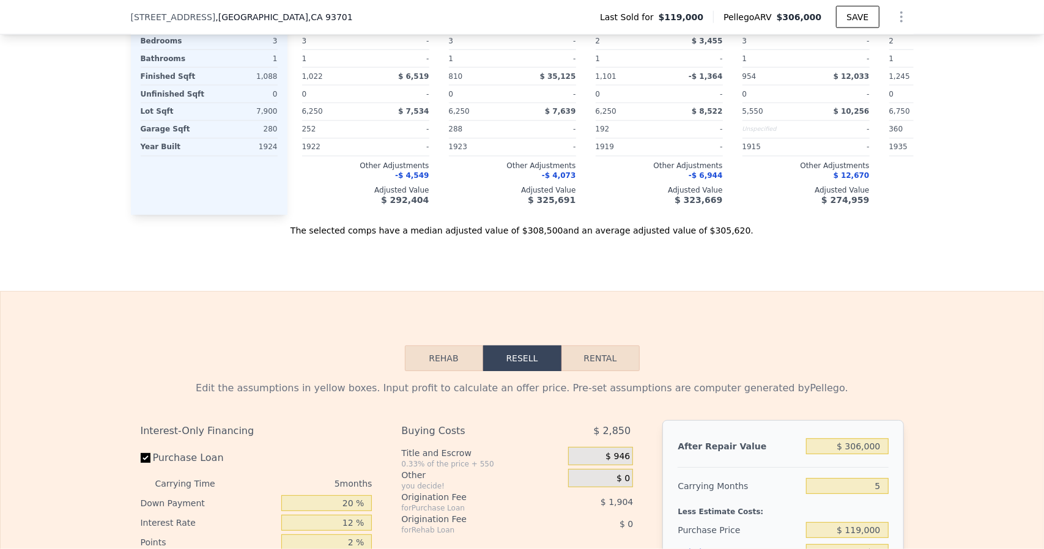
scroll to position [1707, 0]
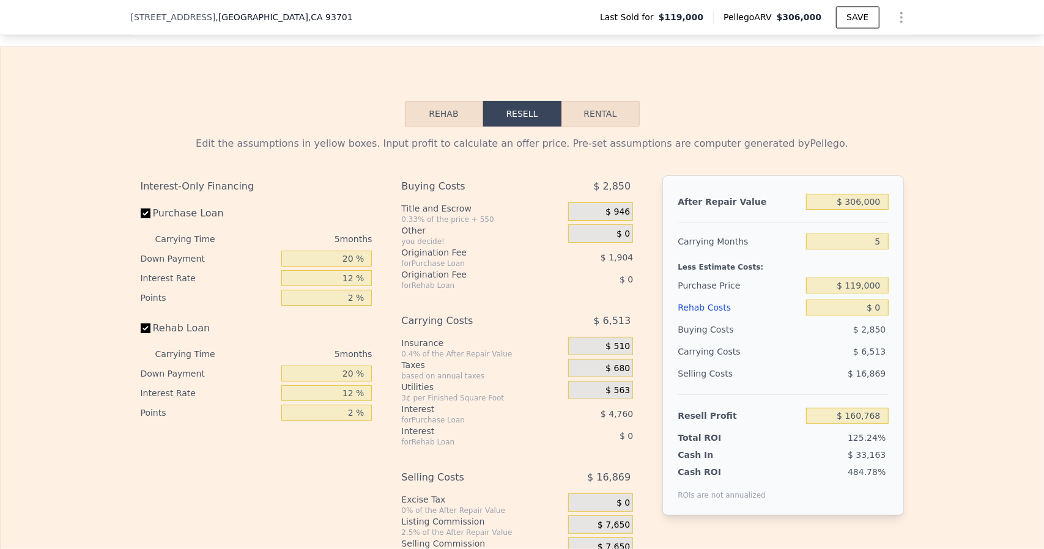
click at [325, 249] on div "5 months" at bounding box center [306, 239] width 133 height 20
click at [364, 267] on input "20 %" at bounding box center [326, 259] width 91 height 16
type input "2 %"
type input "$ 159,270"
type input "1 %"
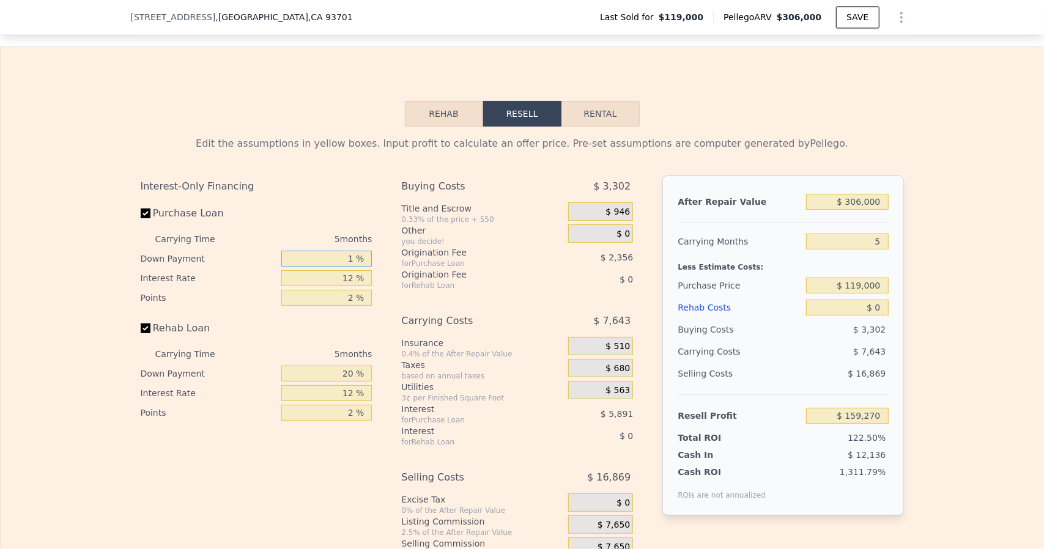
type input "$ 159,186"
type input "10 %"
type input "$ 159,935"
type input "10 %"
type input "89 %"
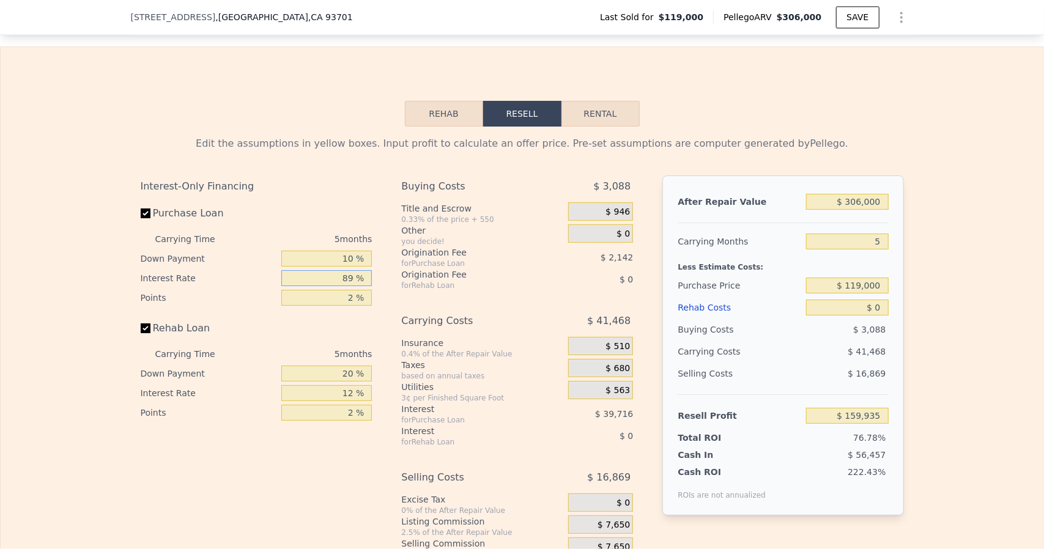
type input "$ 125,575"
type input "8 %"
type input "$ 161,720"
type input "8.9 %"
type input "$ 161,320"
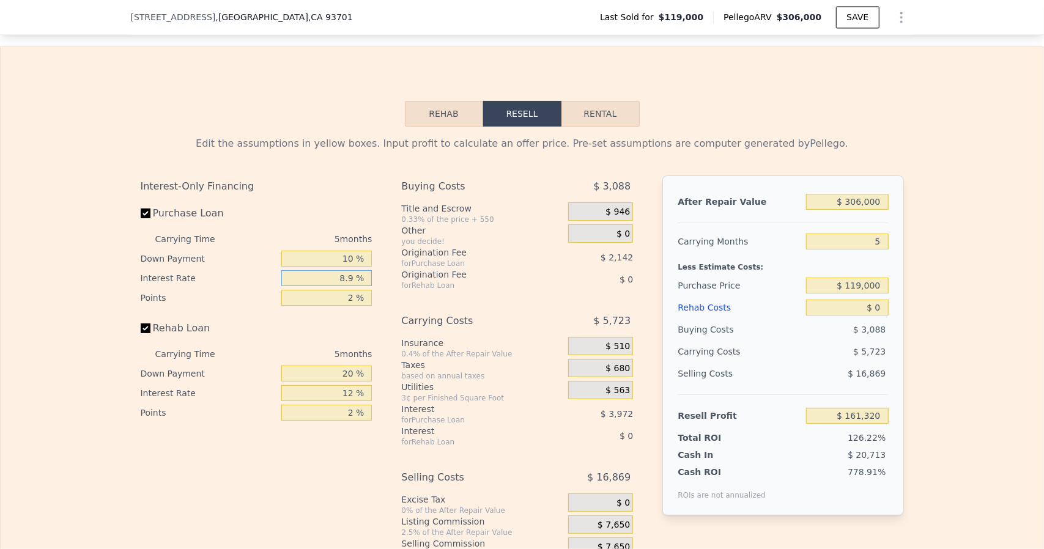
type input "8.95 %"
type input "$ 161,295"
type input "8.95 %"
type input "1 %"
type input "$ 162,366"
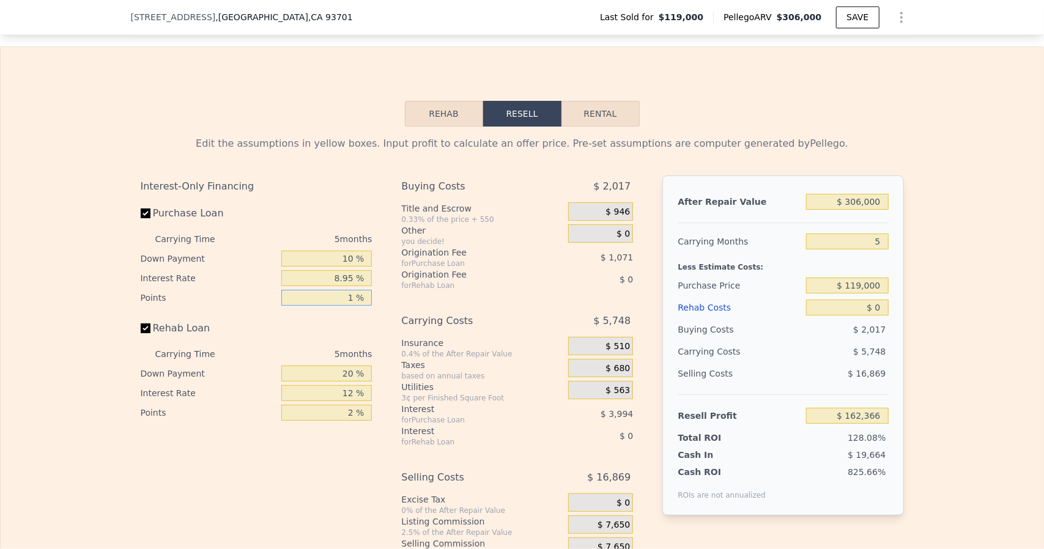
type input "1 %"
type input "0 %"
type input "8.95 %"
type input "1 %"
click at [618, 218] on span "$ 946" at bounding box center [617, 212] width 24 height 11
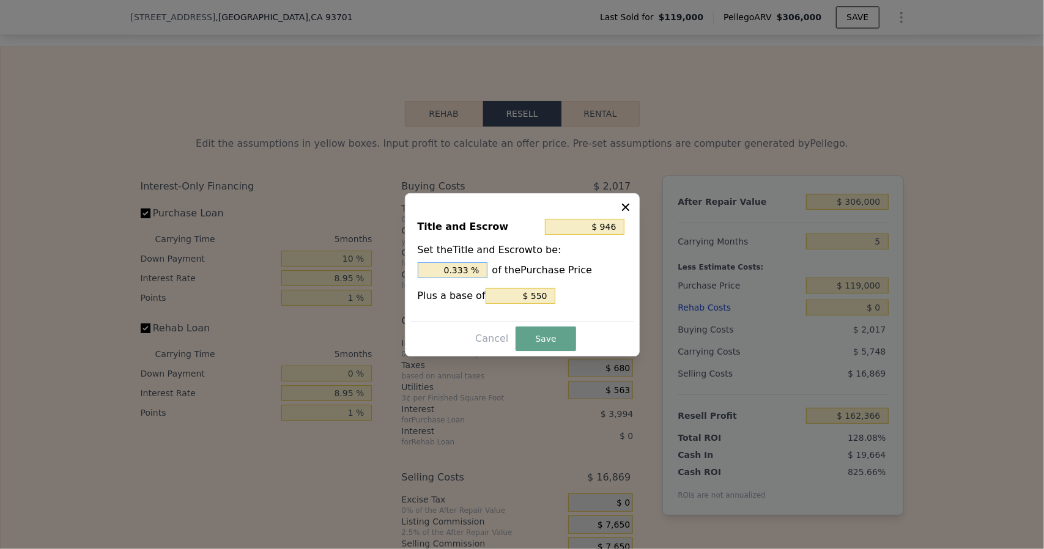
click at [484, 273] on input "0.333 %" at bounding box center [453, 270] width 70 height 16
type input "$ 943"
type input "0.33 %"
type input "$ 907"
type input "0.3 %"
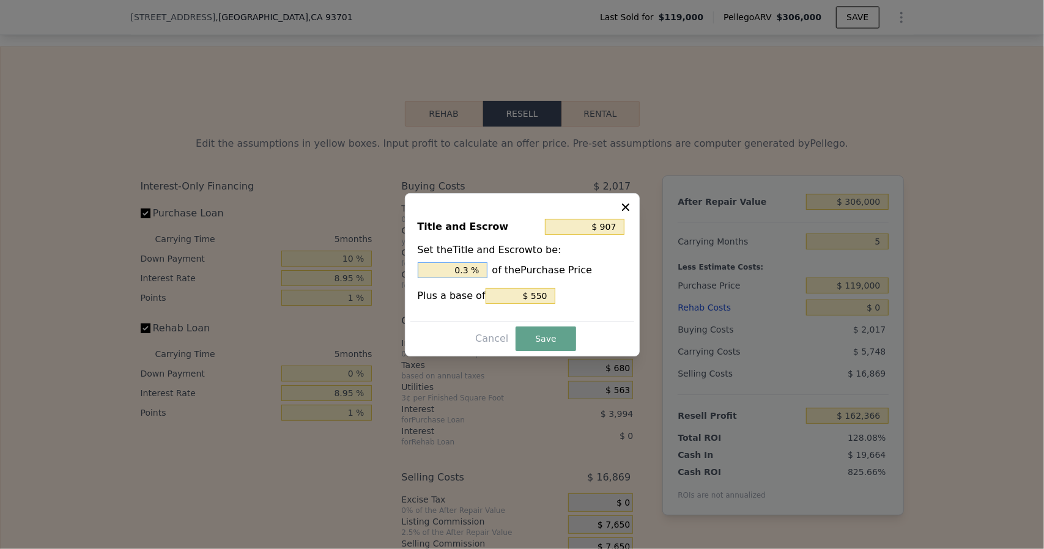
type input "$ 550"
type input "0 %"
type input "$ 1,740"
type input "1. %"
type input "$ 2,692"
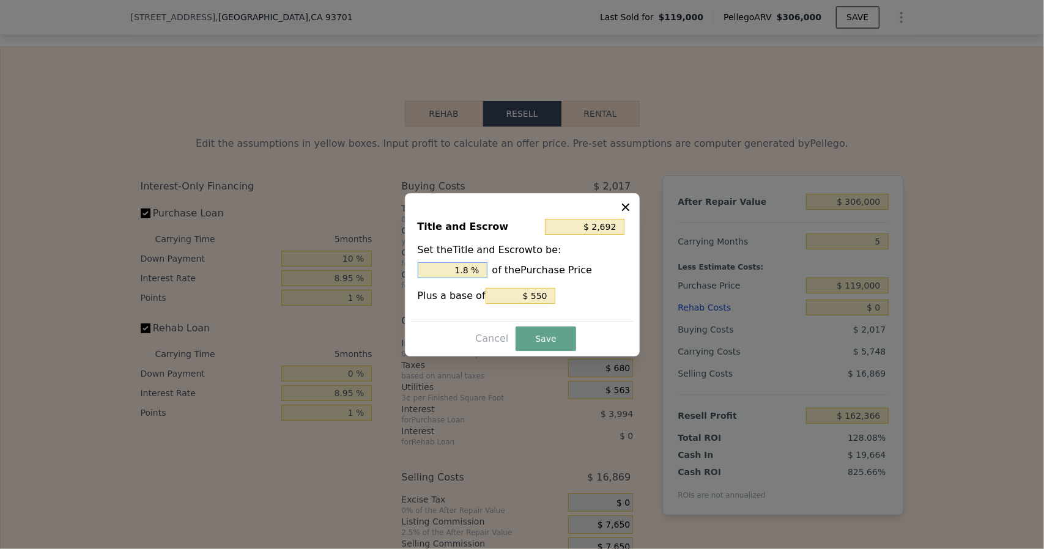
type input "1.8 %"
type input "$ 2,143"
type input "$ 1"
type input "$ 2,157"
type input "$ 15"
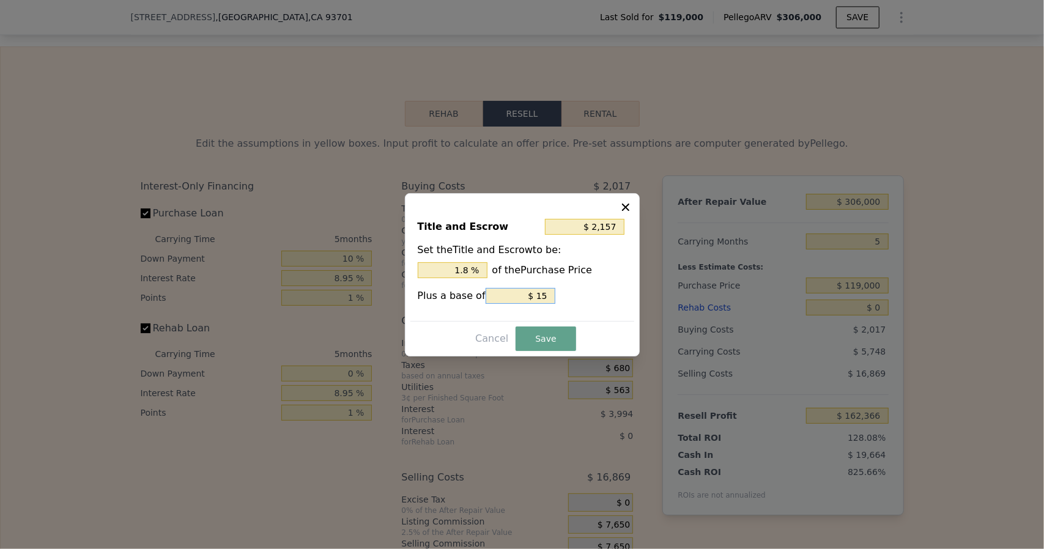
type input "$ 2,292"
type input "$ 150"
type input "$ 3,642"
type input "$ 1,500"
click at [535, 338] on button "Save" at bounding box center [546, 339] width 60 height 24
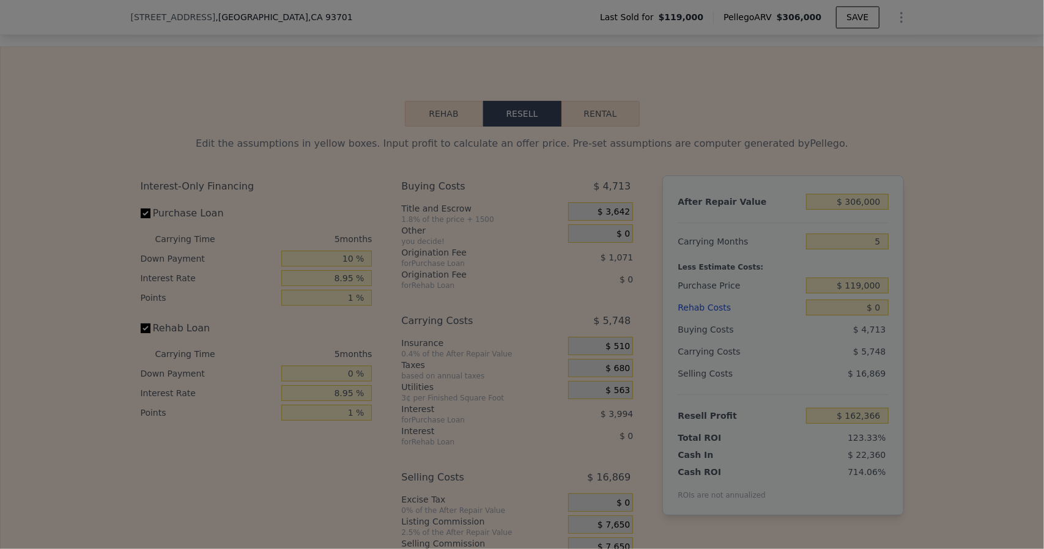
type input "$ 159,670"
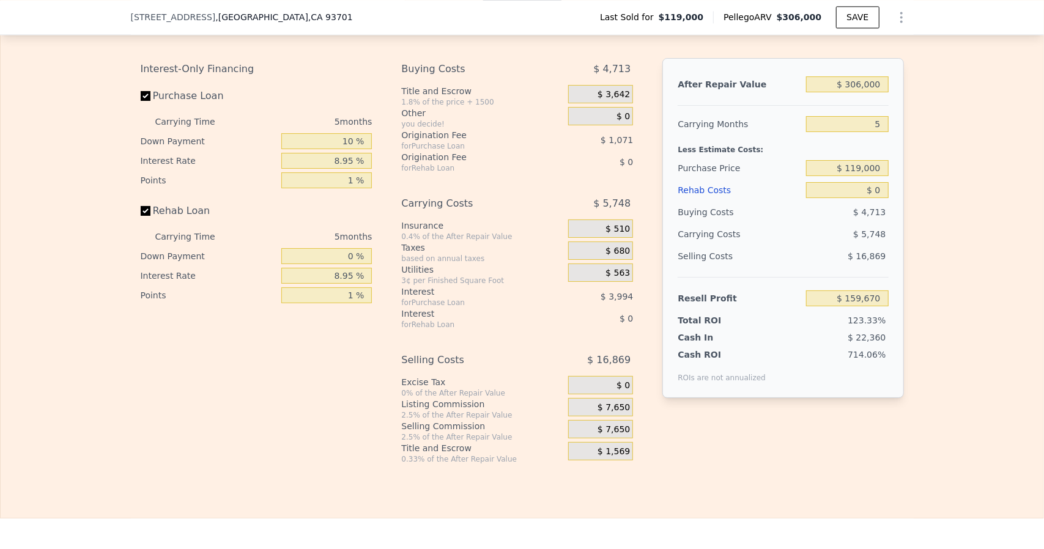
scroll to position [1830, 0]
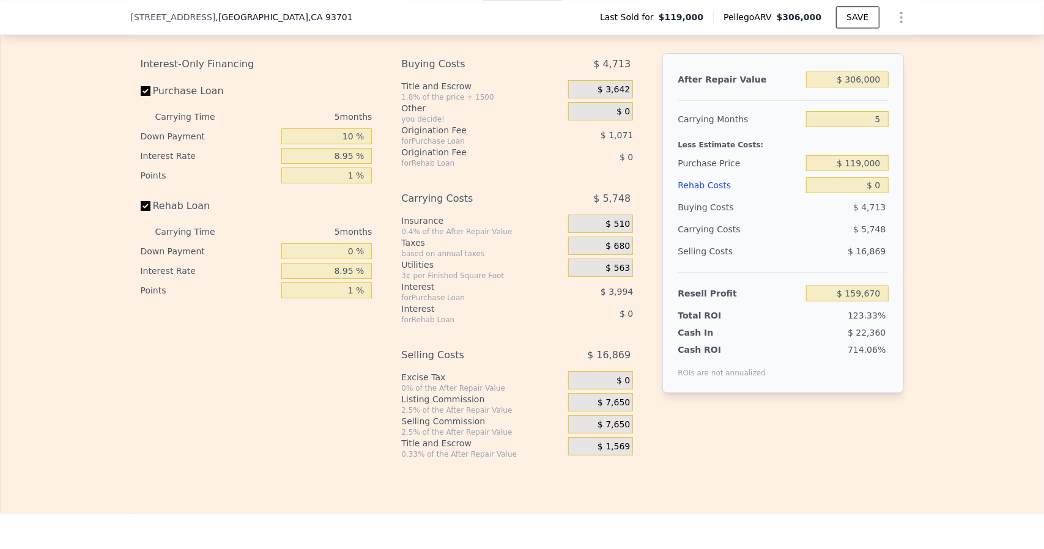
click at [620, 230] on span "$ 510" at bounding box center [617, 224] width 24 height 11
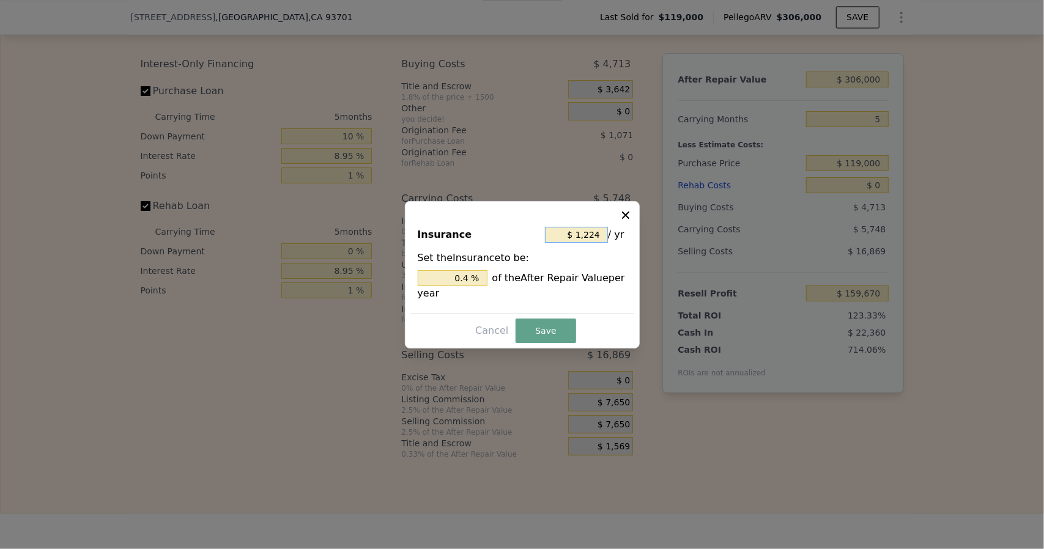
click at [606, 237] on input "$ 1,224" at bounding box center [576, 235] width 63 height 16
type input "$ 122"
type input "0.040 %"
type input "$ 12"
type input "0.004 %"
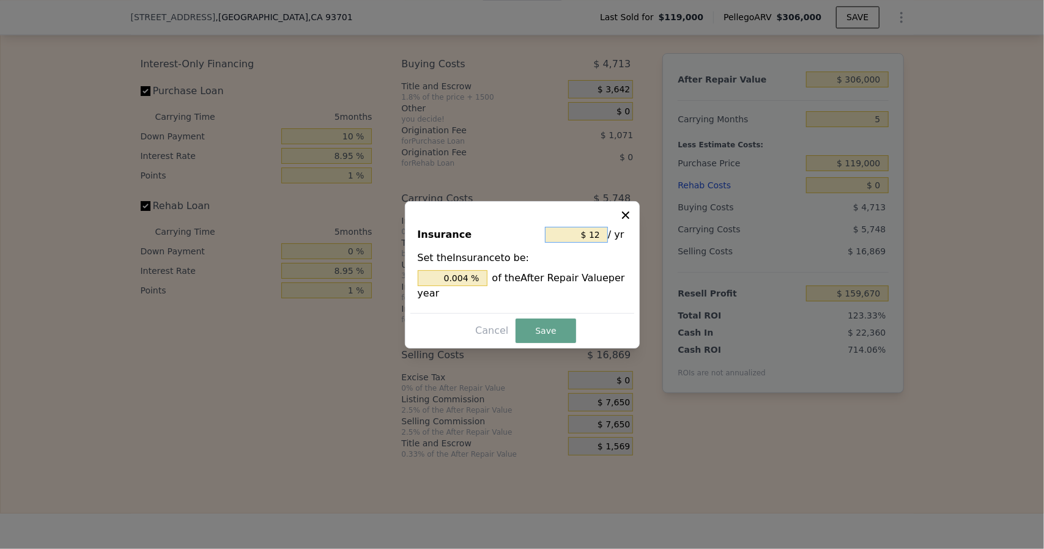
type input "$ 1"
type input "0.000 %"
type input "$ 3"
type input "0.001 %"
type input "$ 36"
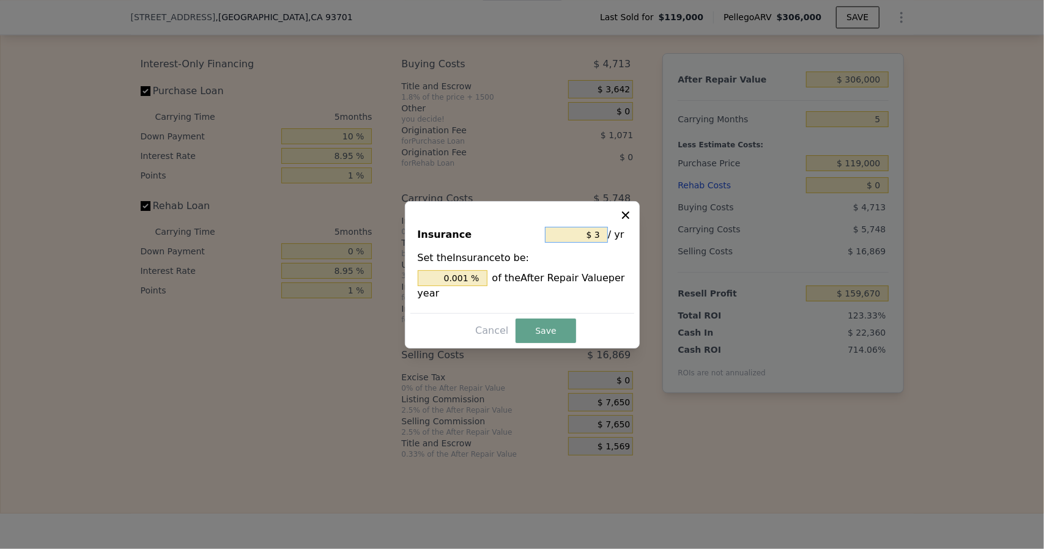
type input "0.012 %"
type input "$ 360"
type input "0.118 %"
type input "$ 3,600"
type input "1.176 %"
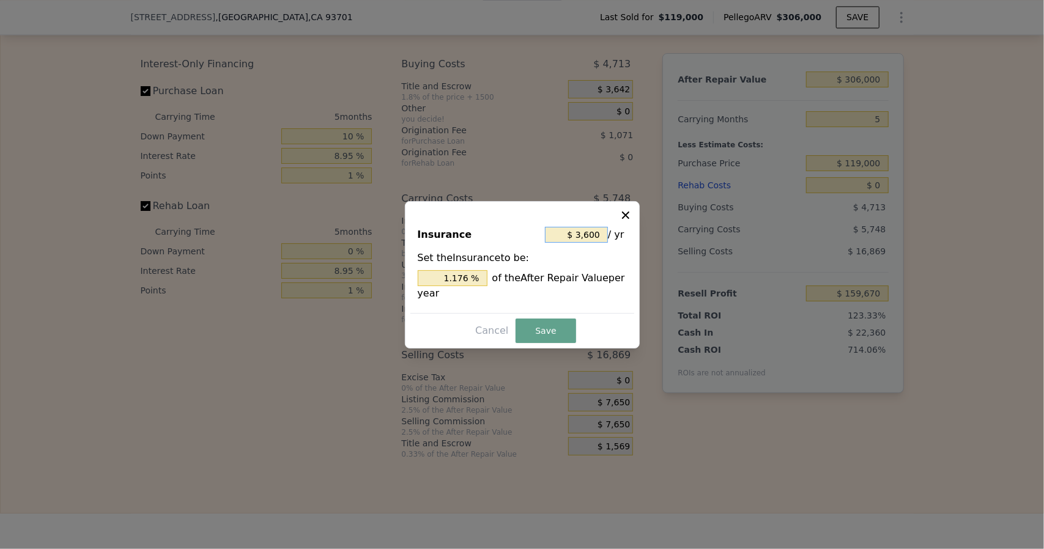
type input "$ 3,600"
click at [557, 331] on button "Save" at bounding box center [546, 331] width 60 height 24
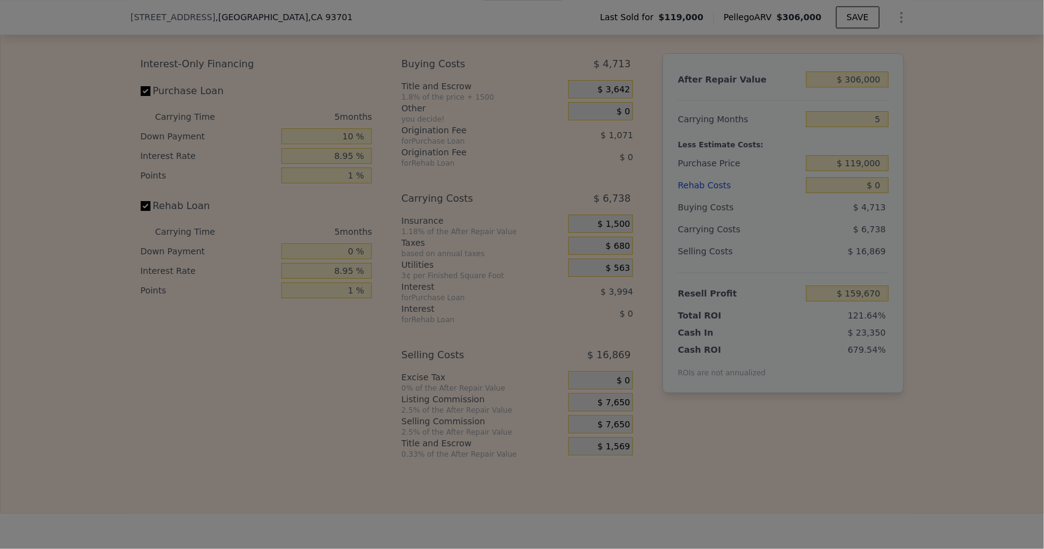
type input "$ 158,680"
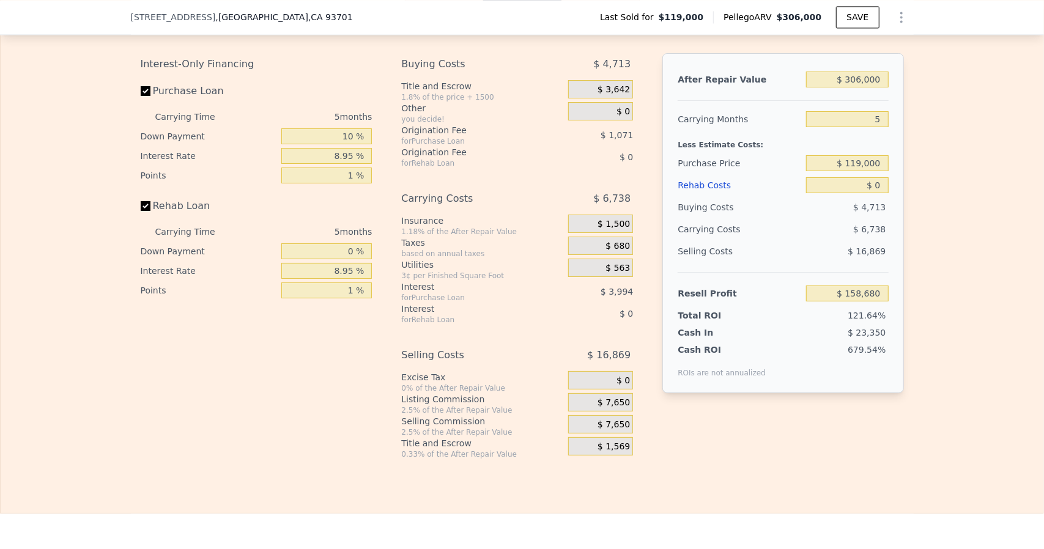
click at [615, 252] on span "$ 680" at bounding box center [617, 246] width 24 height 11
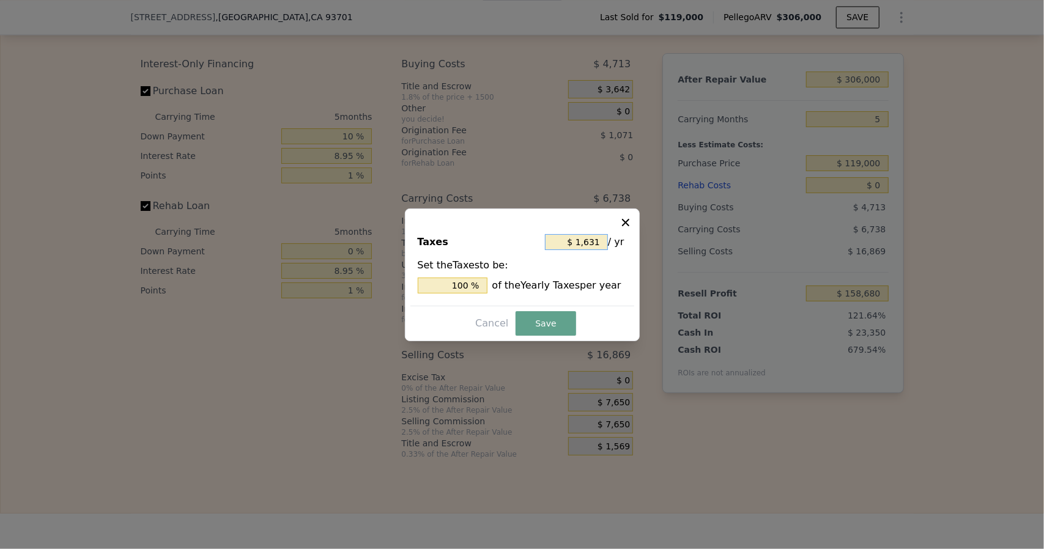
click at [601, 248] on input "$ 1,631" at bounding box center [576, 242] width 63 height 16
type input "$ 163"
type input "9.994 %"
type input "$ 16"
type input "0.981 %"
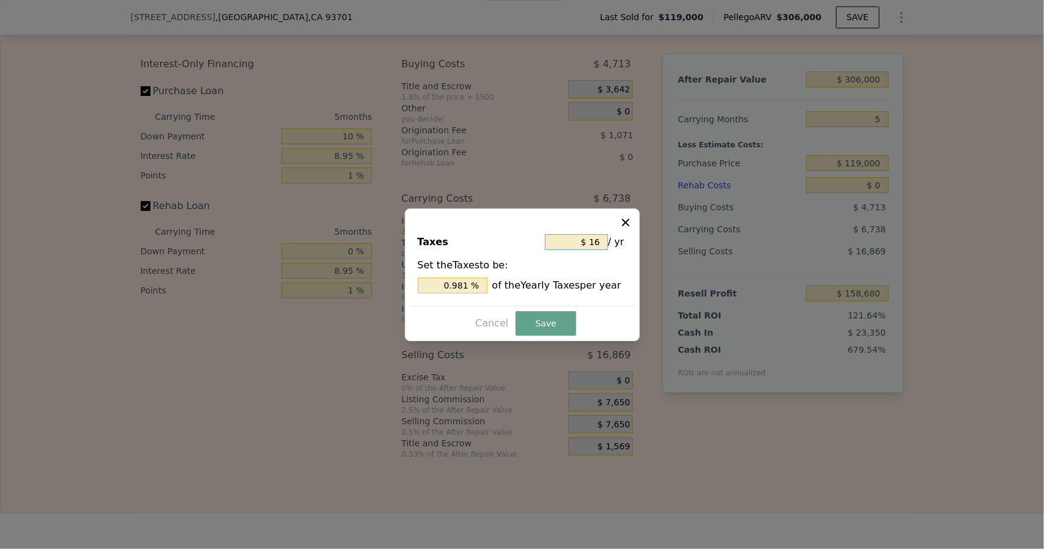
type input "$ 1"
type input "0.061 %"
type input "$ 3"
type input "0.184 %"
type input "$ 36"
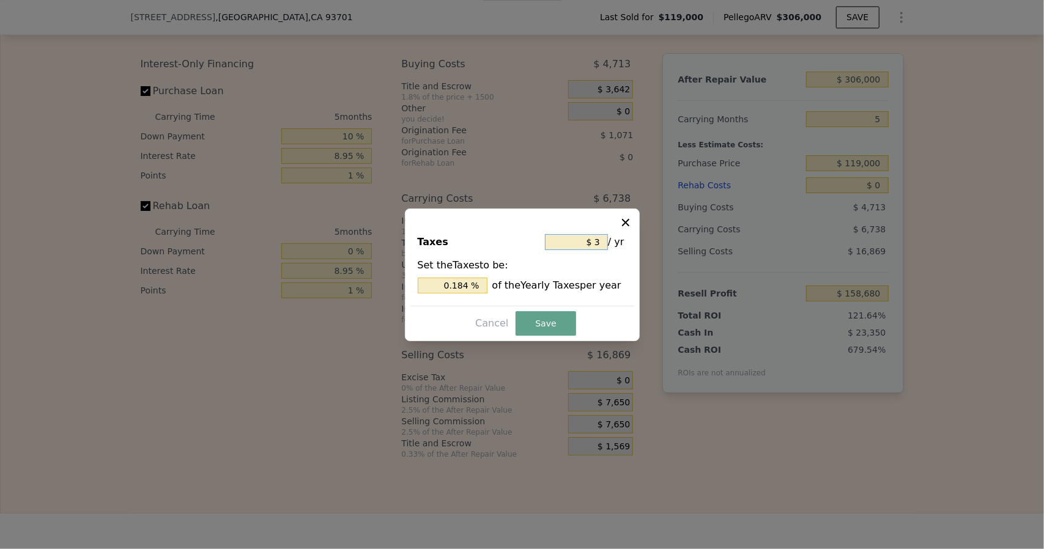
type input "2.207 %"
type input "$ 360"
type input "22.072 %"
type input "$ 3,600"
type input "220.723 %"
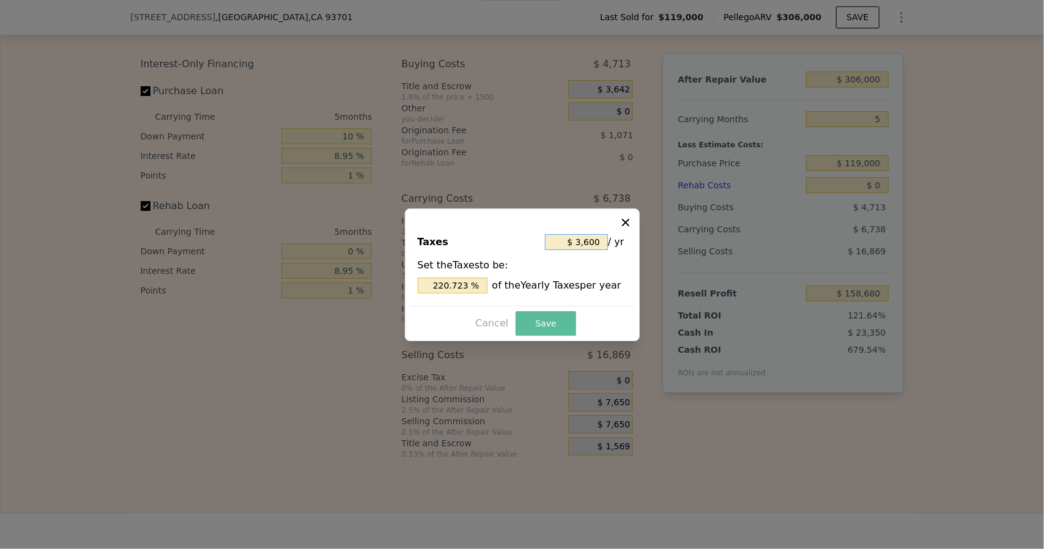
type input "$ 3,600"
click at [555, 318] on button "Save" at bounding box center [546, 323] width 60 height 24
type input "$ 157,860"
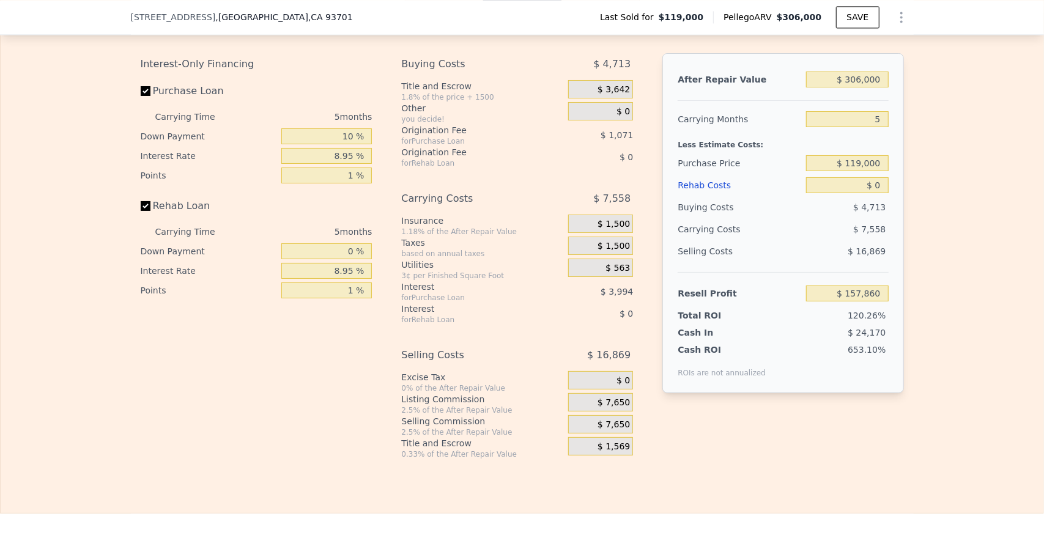
click at [612, 409] on span "$ 7,650" at bounding box center [613, 403] width 32 height 11
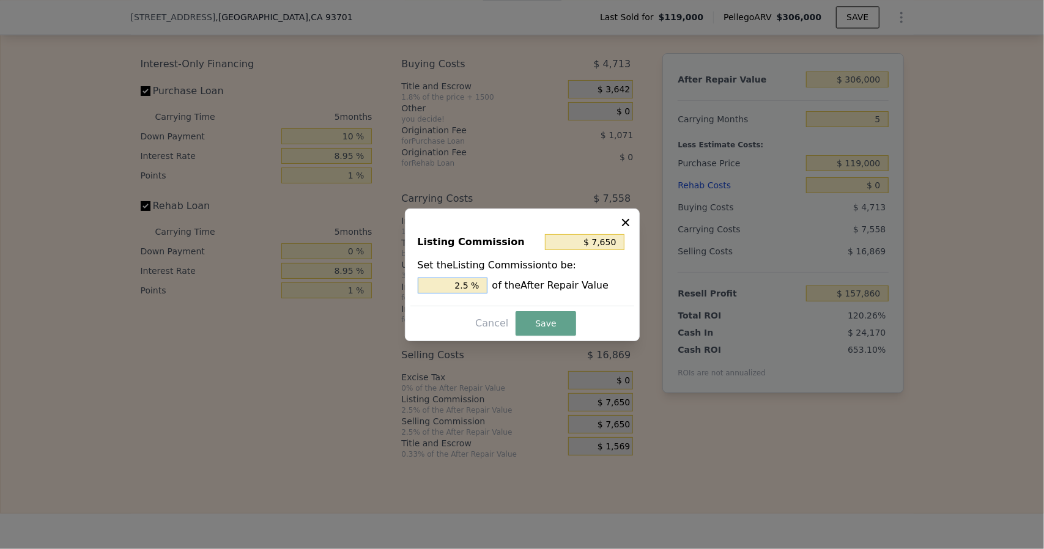
click at [475, 287] on input "2.5 %" at bounding box center [453, 286] width 70 height 16
type input "$ 6,120"
type input "2 %"
type input "$ 3,060"
type input "1. %"
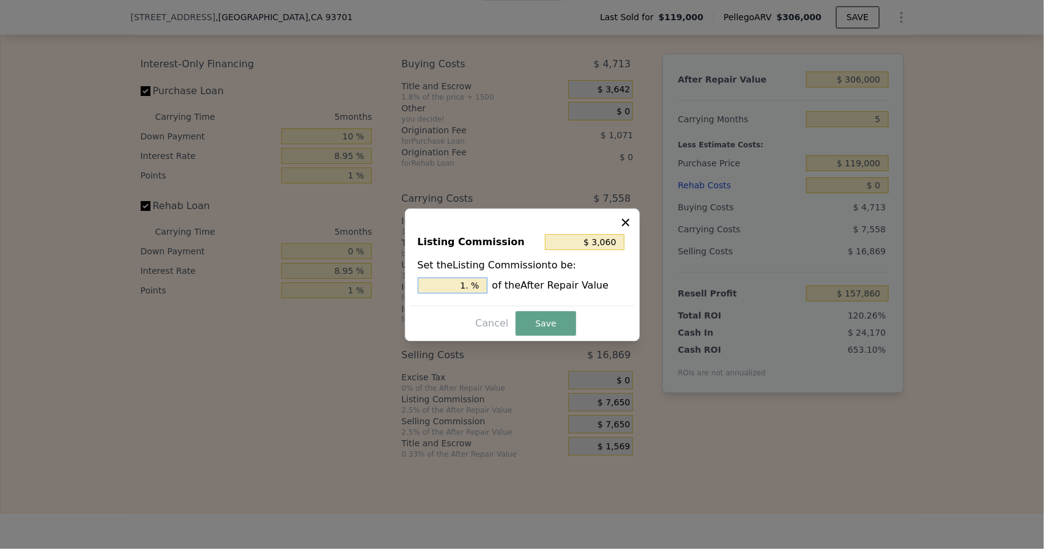
type input "$ 4,590"
type input "1.5 %"
click at [547, 322] on button "Save" at bounding box center [546, 323] width 60 height 24
type input "$ 160,920"
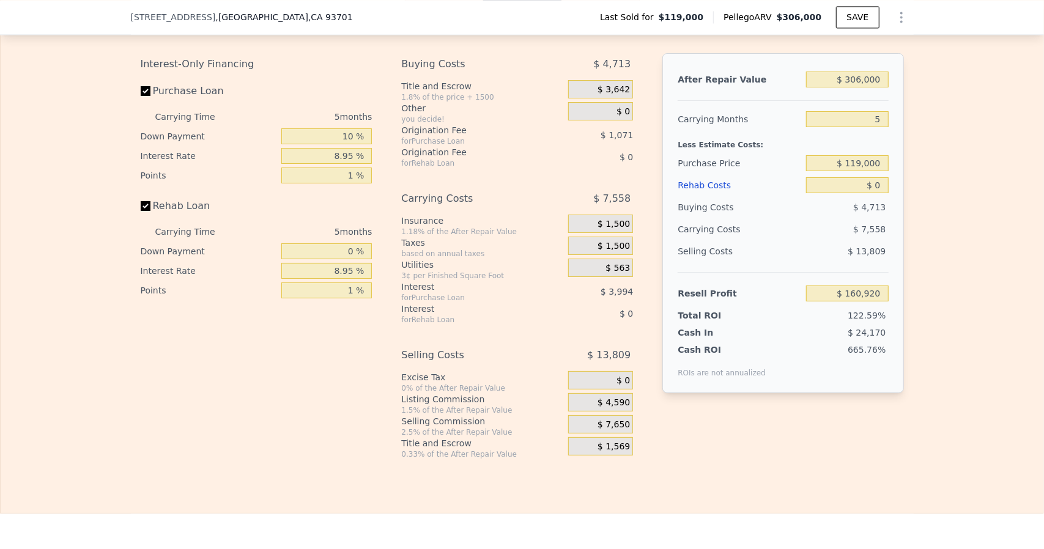
click at [586, 434] on div "$ 7,650" at bounding box center [600, 424] width 65 height 18
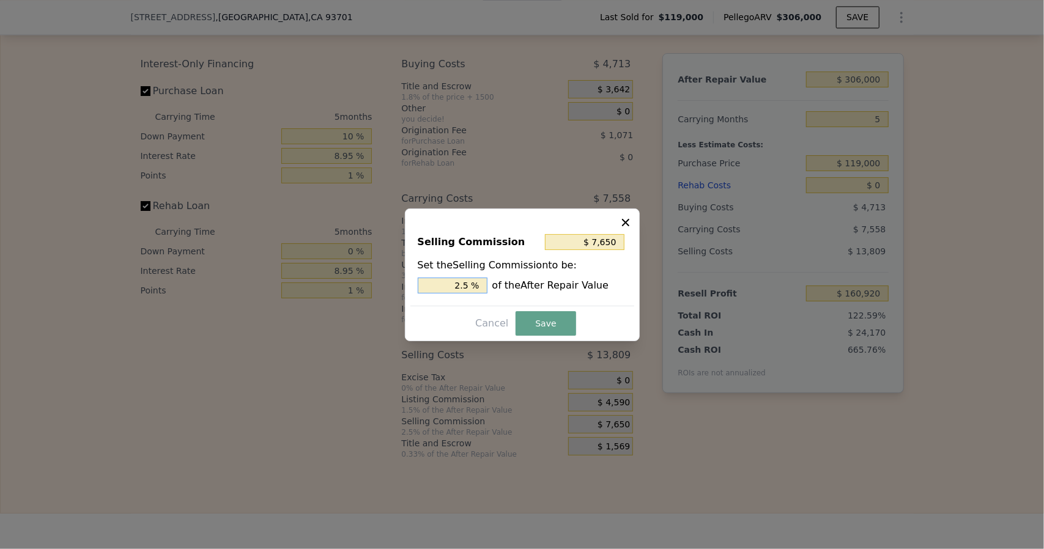
click at [473, 283] on input "2.5 %" at bounding box center [453, 286] width 70 height 16
type input "$ 6,120"
type input "2 %"
type input "$ 3,060"
type input "1 %"
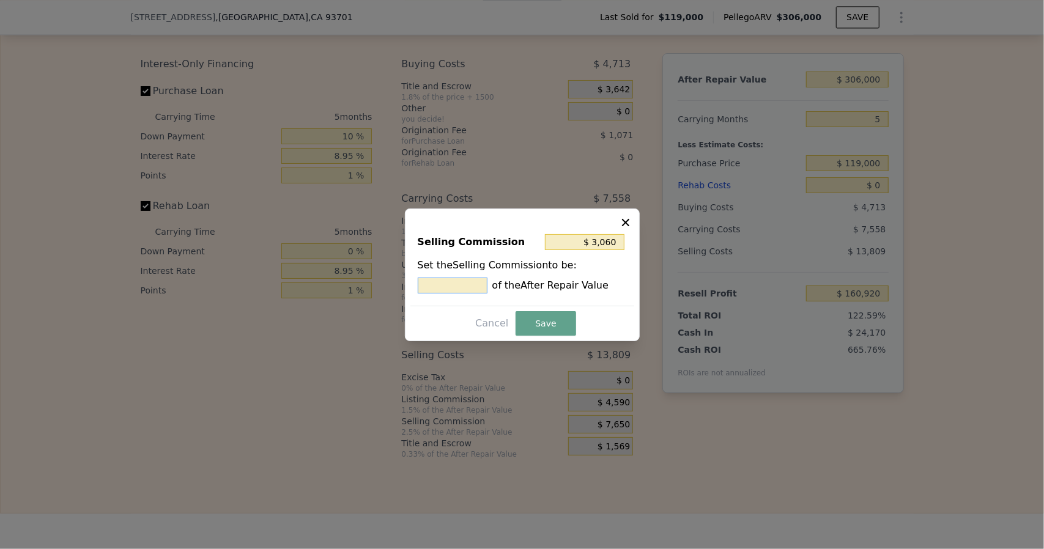
type input "$ 6,120"
type input "2. %"
type input "$ 6,732"
type input "2.2 %"
type input "$ 6,885"
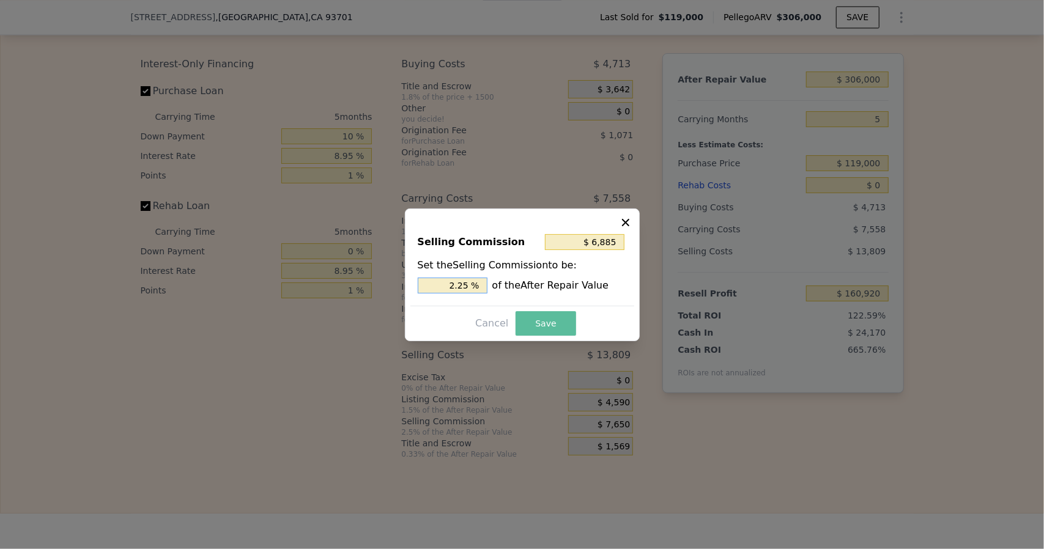
type input "2.25 %"
click at [552, 319] on button "Save" at bounding box center [546, 323] width 60 height 24
type input "$ 161,685"
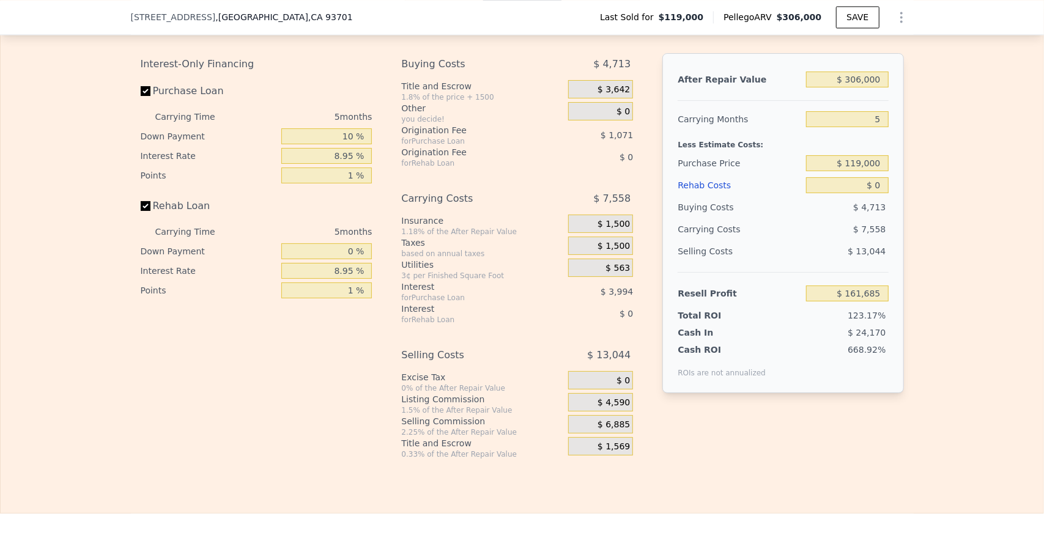
click at [599, 453] on span "$ 1,569" at bounding box center [613, 447] width 32 height 11
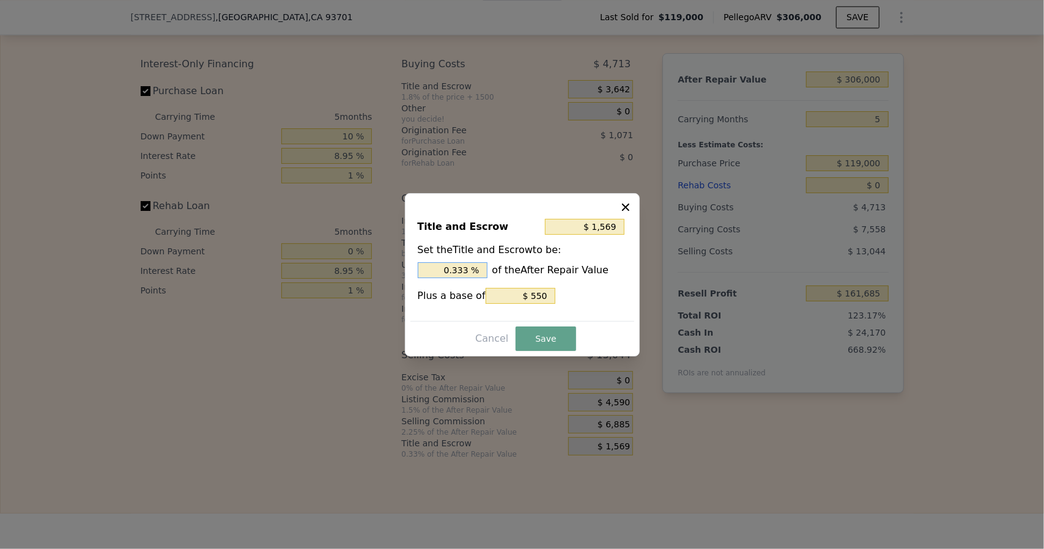
click at [475, 272] on input "0.333 %" at bounding box center [453, 270] width 70 height 16
type input "$ 1,560"
type input "0.33 %"
type input "$ 1,468"
type input "0.3 %"
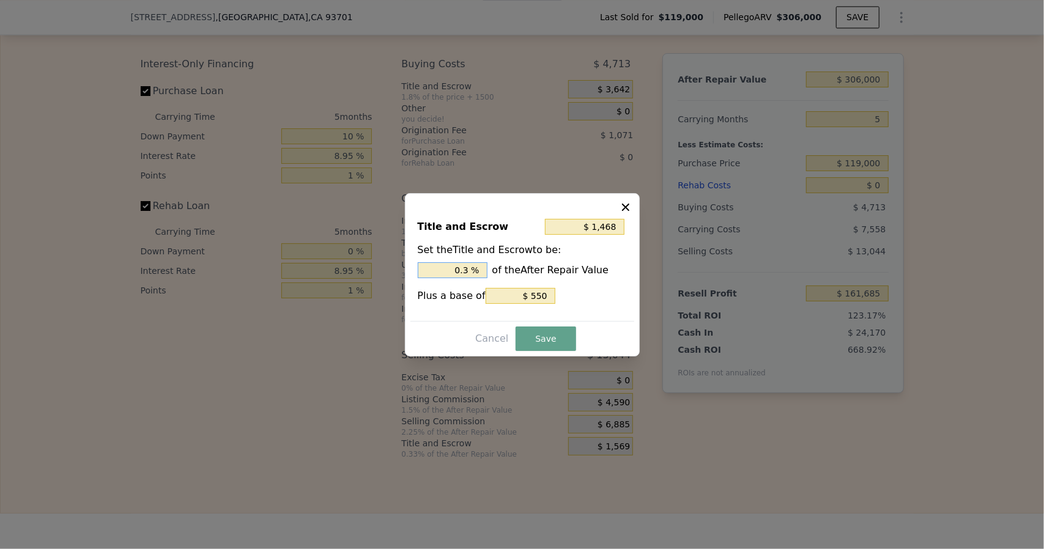
type input "$ 550"
type input "0. %"
type input "$ 2,692"
type input "0.7 %"
click at [531, 338] on button "Save" at bounding box center [546, 339] width 60 height 24
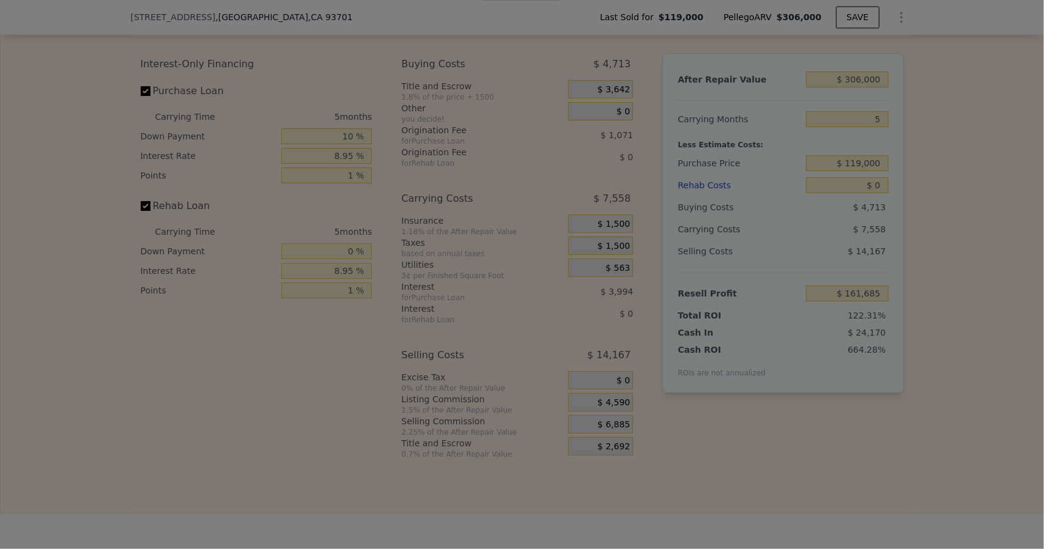
type input "$ 160,562"
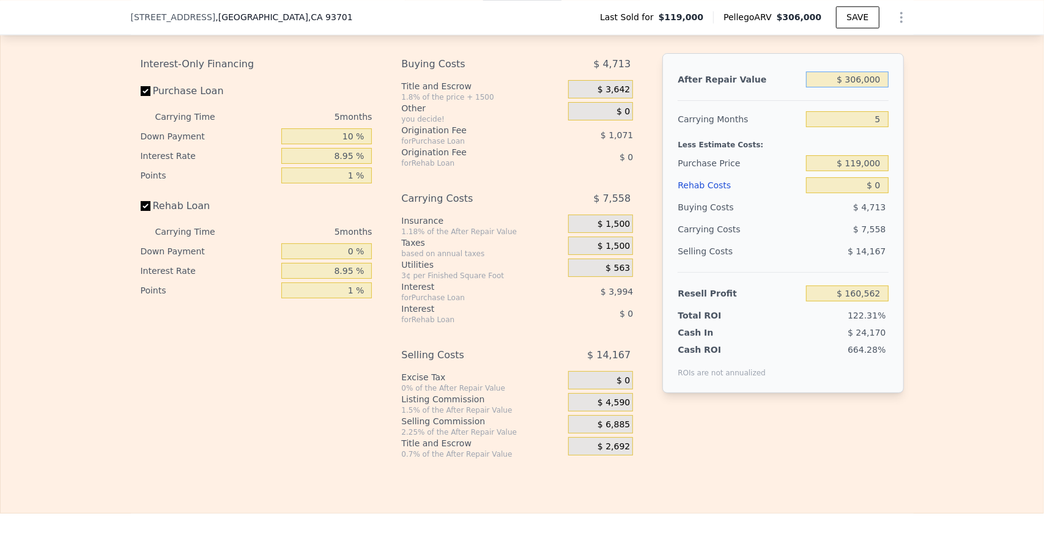
click at [878, 87] on input "$ 306,000" at bounding box center [847, 80] width 82 height 16
type input "$ 30,600"
type input "-$ 101,233"
type input "$ 3,060"
type input "-$ 127,412"
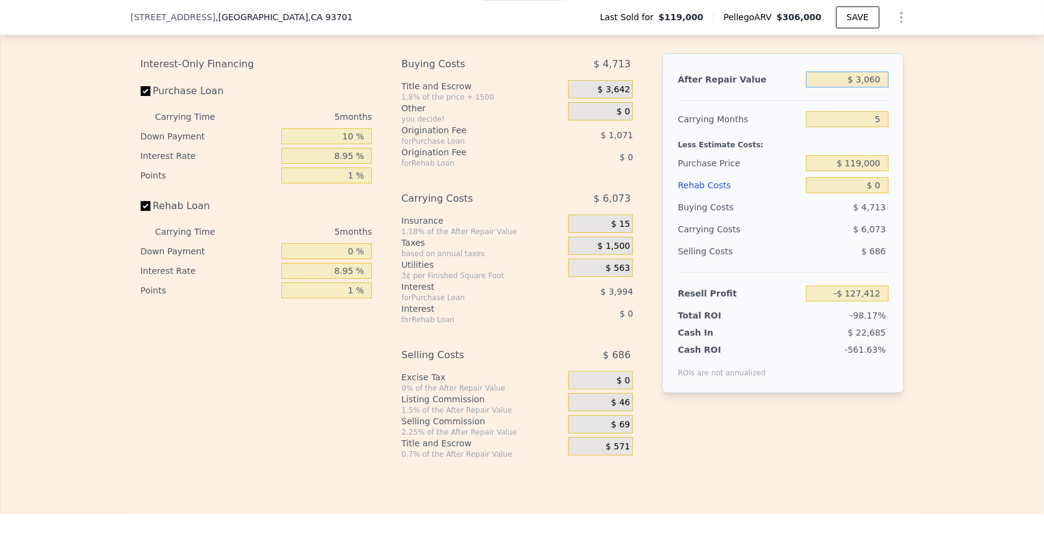
type input "$ 306"
type input "-$ 130,031"
type input "$ 30"
type input "-$ 130,292"
type input "$ 3"
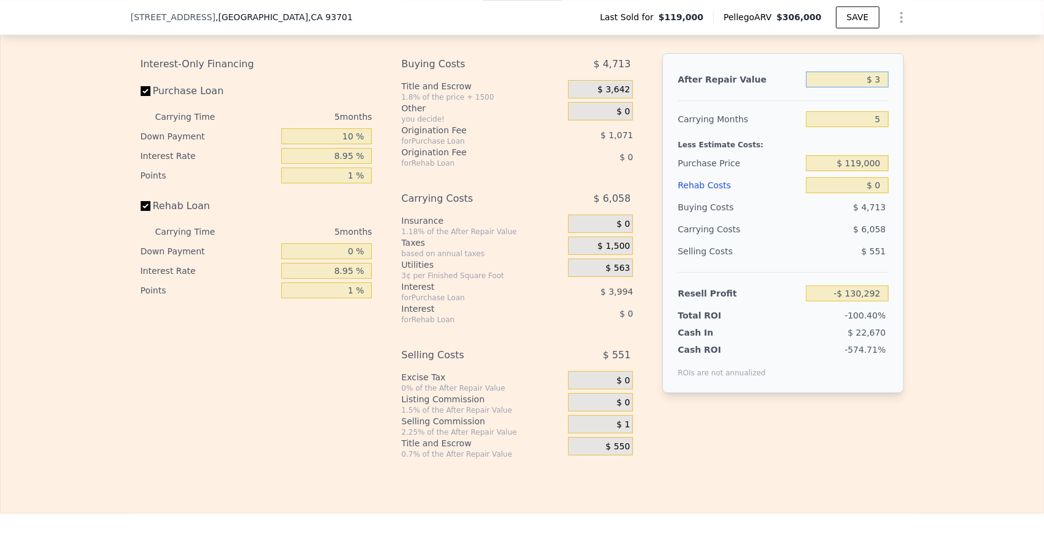
type input "-$ 130,318"
type input "$ 2"
type input "-$ 130,319"
type input "$ 28"
type input "-$ 130,294"
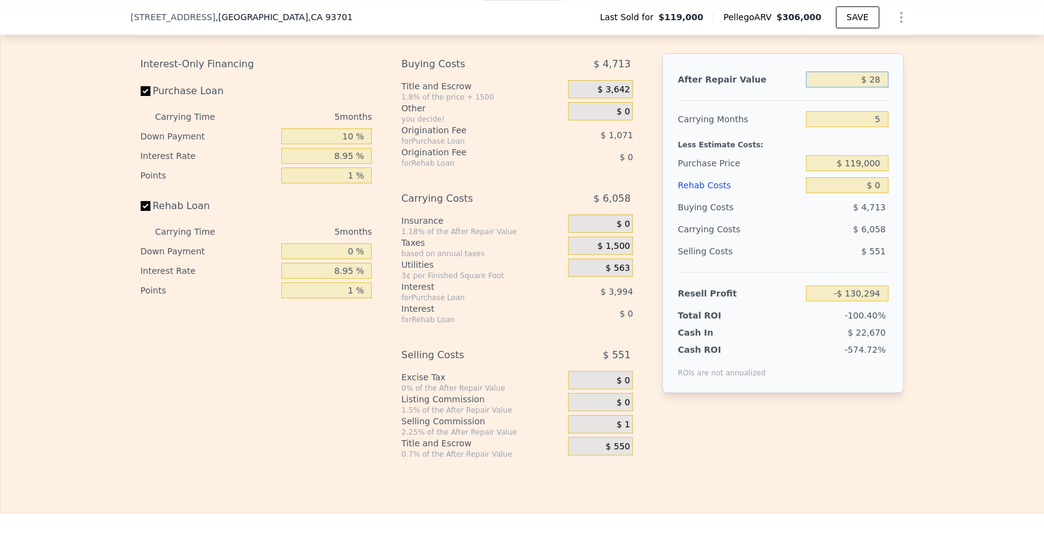
type input "$ 280"
type input "-$ 130,054"
type input "$ 2,800"
type input "-$ 127,660"
type input "$ 28,000"
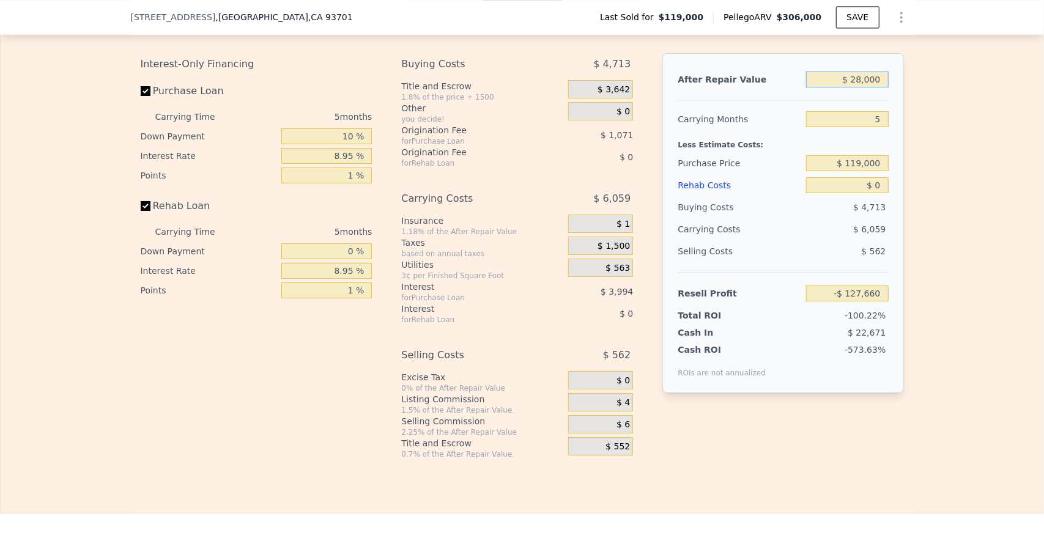
type input "-$ 103,704"
type input "$ 280,000"
type input "$ 135,846"
type input "$ 280,000"
type input "$ 145,000"
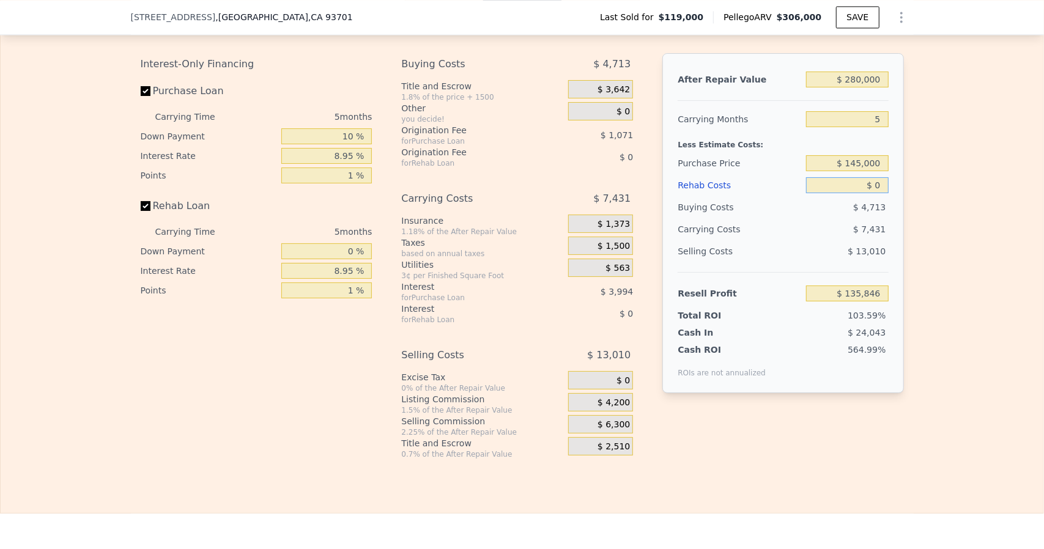
type input "$ 108,274"
type input "$ 6"
type input "$ 108,268"
type input "$ 65"
type input "$ 108,208"
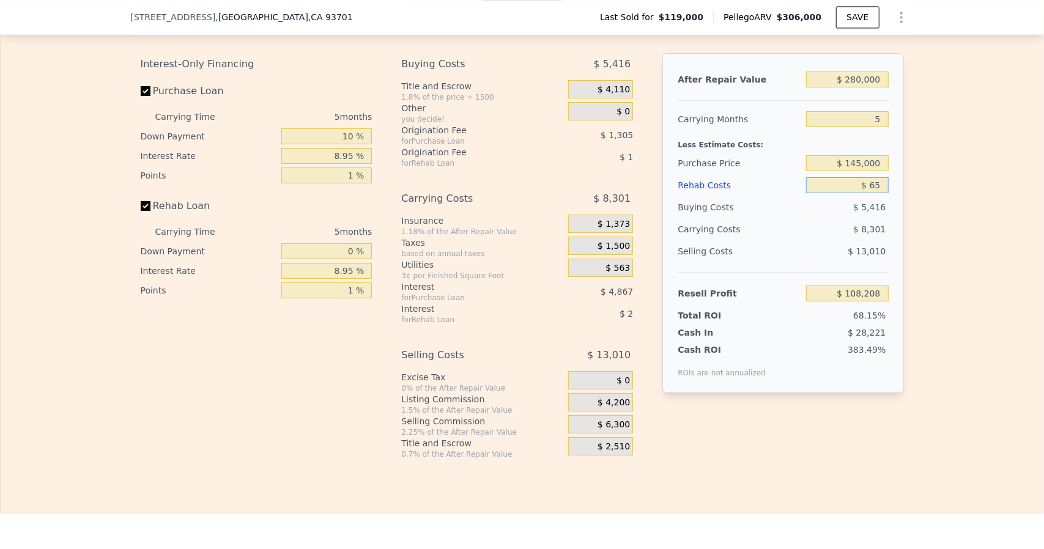
type input "$ 650"
type input "$ 107,592"
type input "$ 6,500"
type input "$ 101,469"
type input "$ 65,000"
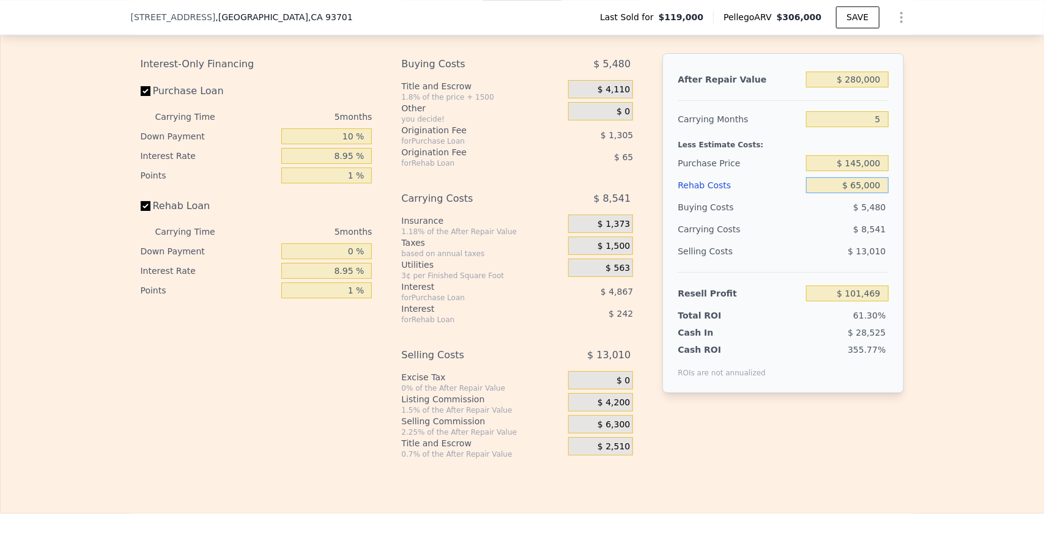
type input "$ 40,199"
type input "$ 65,000"
click at [945, 217] on div "Edit the assumptions in yellow boxes. Input profit to calculate an offer price.…" at bounding box center [522, 231] width 1043 height 455
click at [862, 171] on input "$ 145,000" at bounding box center [847, 163] width 82 height 16
type input "$ 150,000"
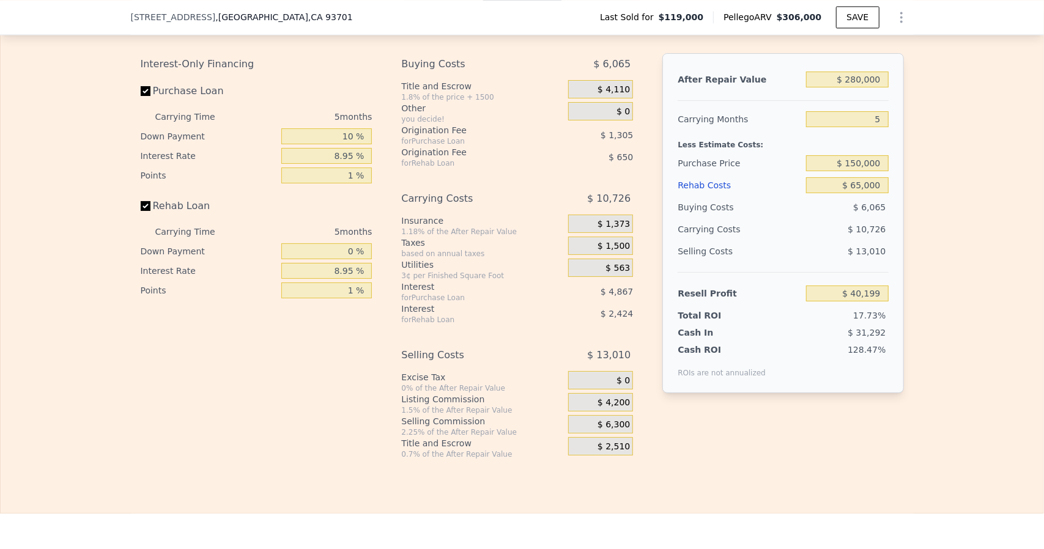
type input "$ 34,894"
click at [960, 402] on div "Edit the assumptions in yellow boxes. Input profit to calculate an offer price.…" at bounding box center [522, 231] width 1043 height 455
click at [623, 230] on span "$ 1,373" at bounding box center [613, 224] width 32 height 11
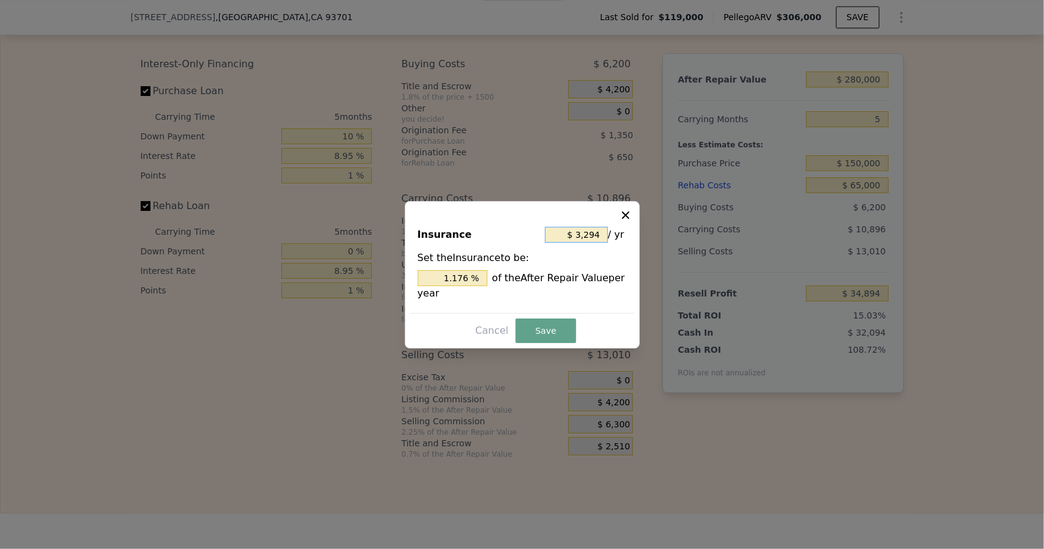
click at [603, 235] on input "$ 3,294" at bounding box center [576, 235] width 63 height 16
type input "$ 329"
type input "0.118 %"
type input "$ 32"
type input "0.011 %"
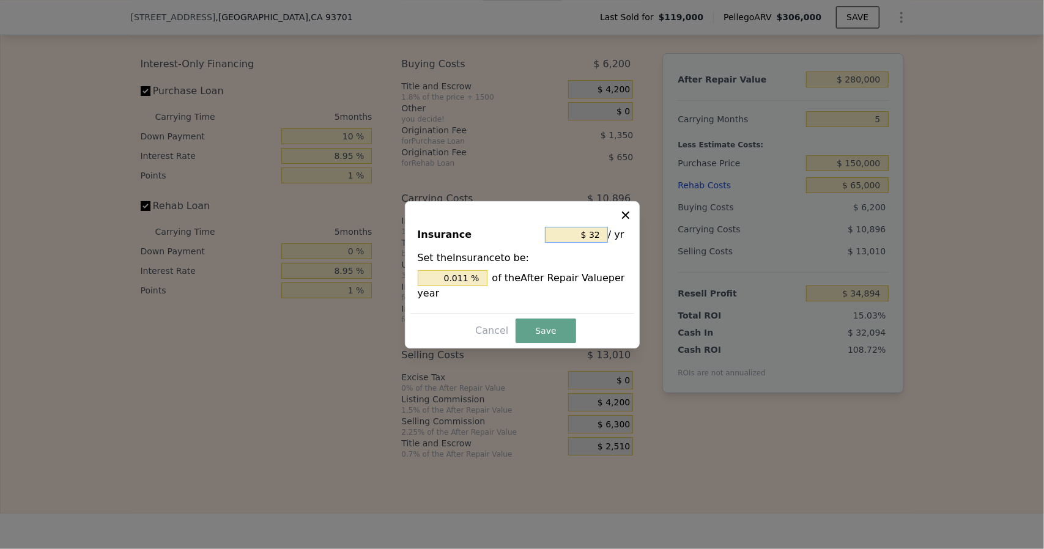
type input "$ 3"
type input "0.001 %"
type input "$ 36"
type input "0.013 %"
type input "$ 360"
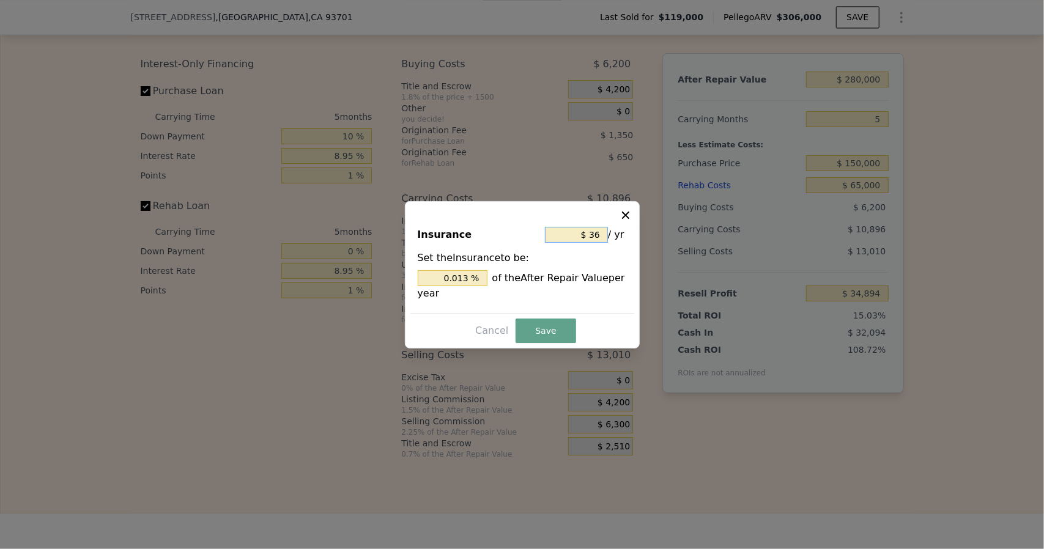
type input "0.129 %"
type input "$ 3,600"
type input "1.286 %"
type input "$ 3,600"
click at [527, 327] on button "Save" at bounding box center [546, 331] width 60 height 24
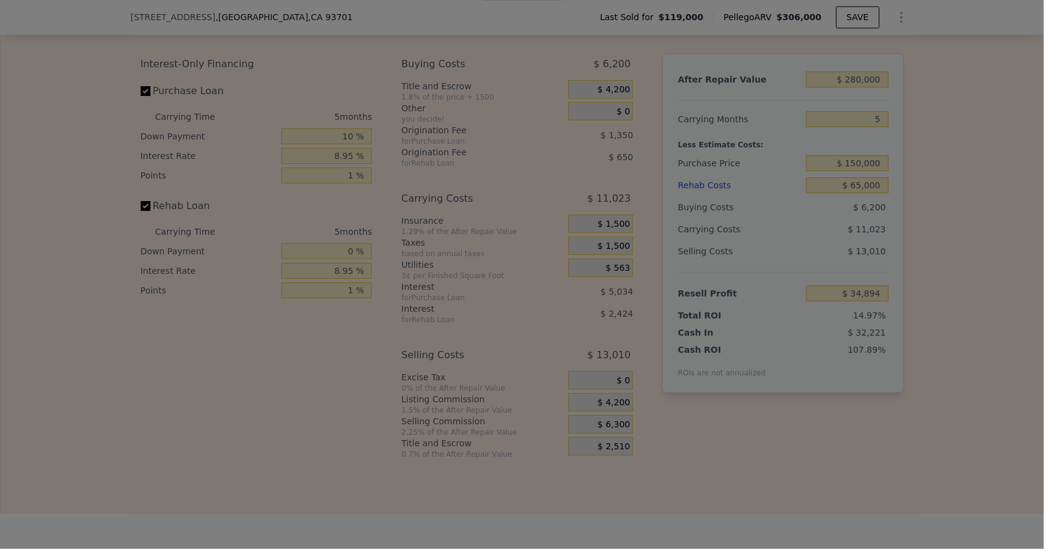
type input "$ 34,767"
